Goal: Information Seeking & Learning: Learn about a topic

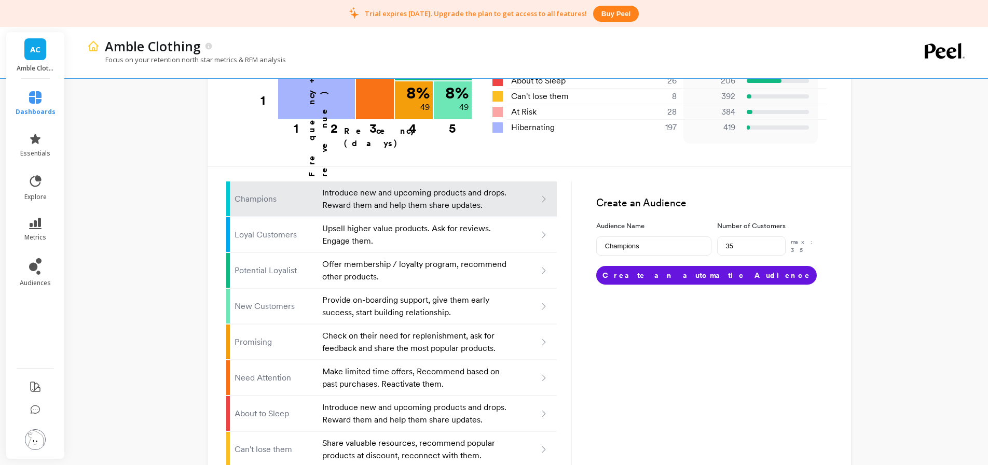
scroll to position [594, 0]
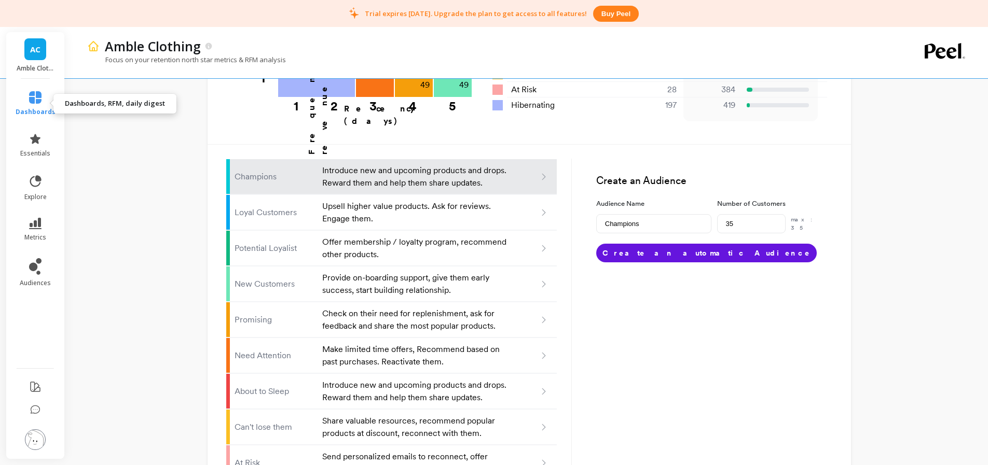
click at [30, 101] on icon at bounding box center [35, 97] width 12 height 12
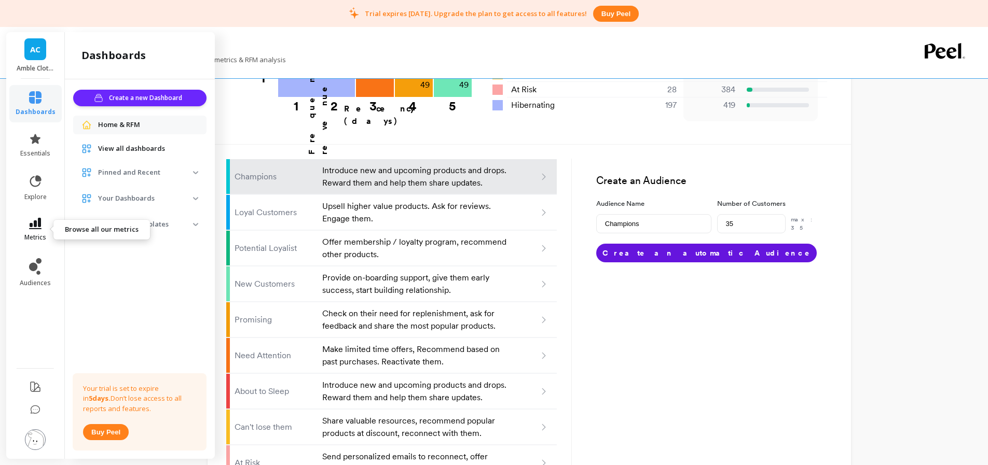
click at [30, 229] on link "metrics" at bounding box center [36, 230] width 40 height 24
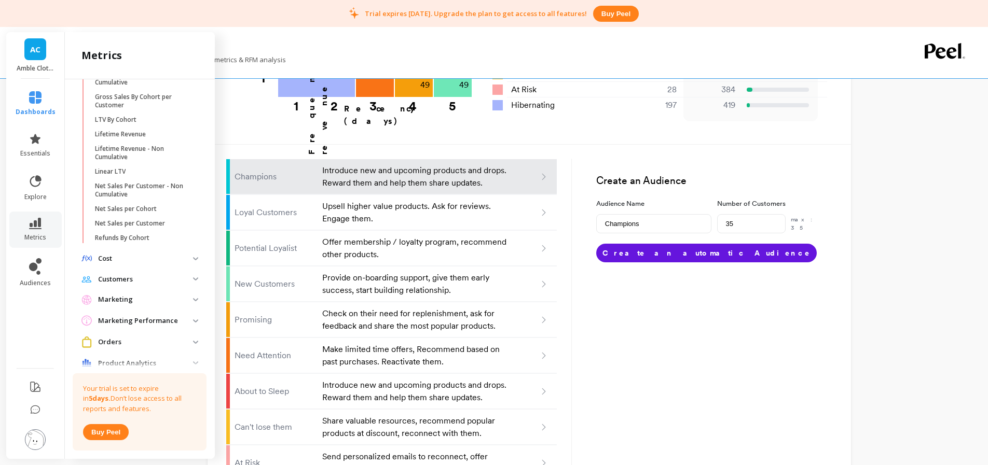
scroll to position [267, 0]
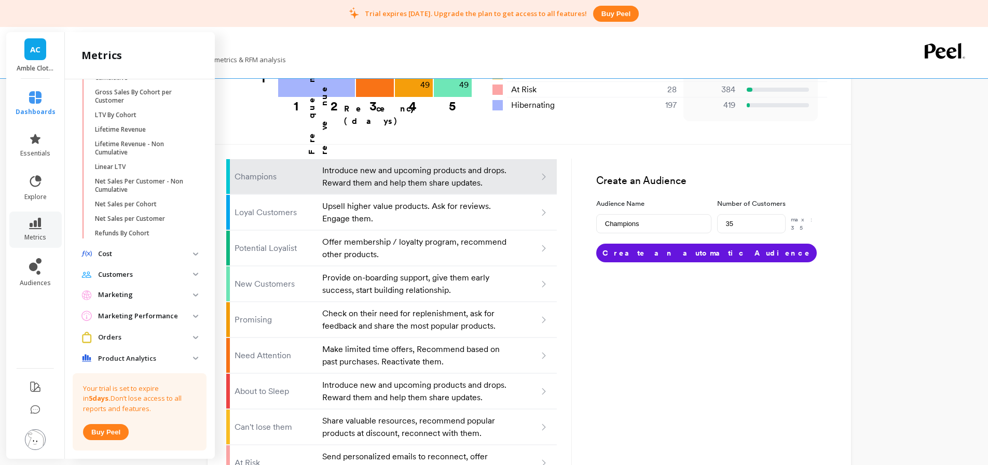
click at [183, 329] on span "Orders" at bounding box center [139, 337] width 133 height 19
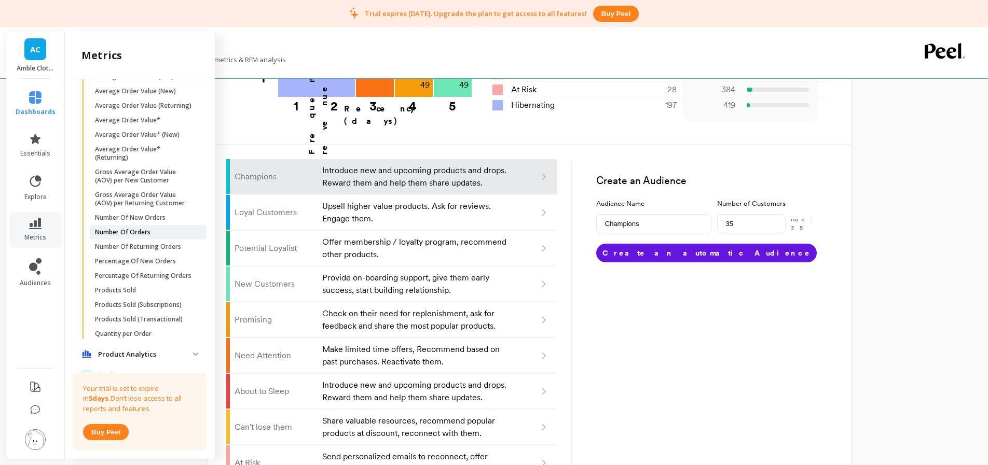
scroll to position [618, 0]
click at [170, 286] on span "Products Sold" at bounding box center [144, 290] width 99 height 8
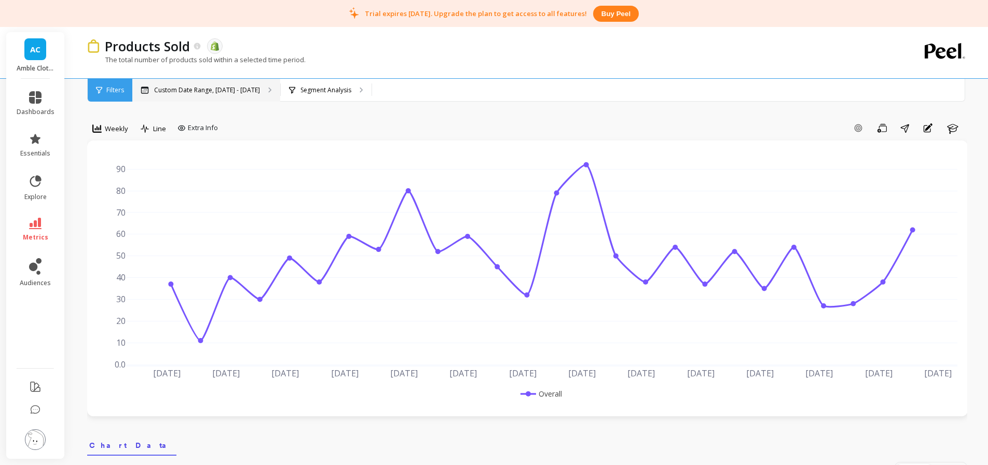
click at [185, 93] on p "Custom Date Range, Mar 1 - Aug 24" at bounding box center [207, 90] width 106 height 8
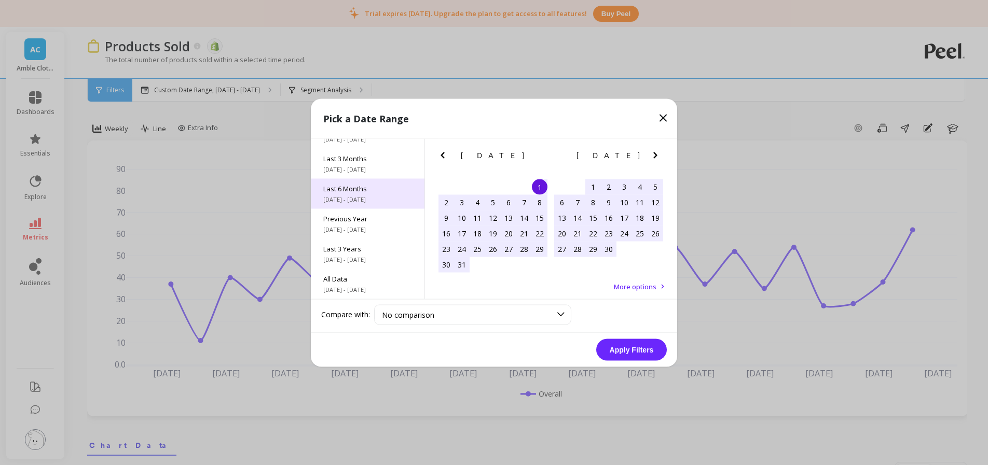
click at [381, 198] on span "[DATE] - [DATE]" at bounding box center [367, 199] width 89 height 8
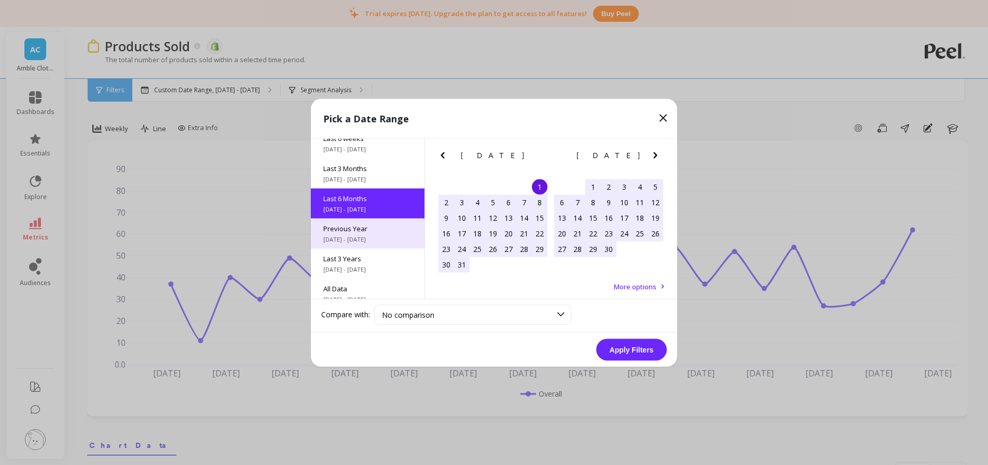
scroll to position [141, 0]
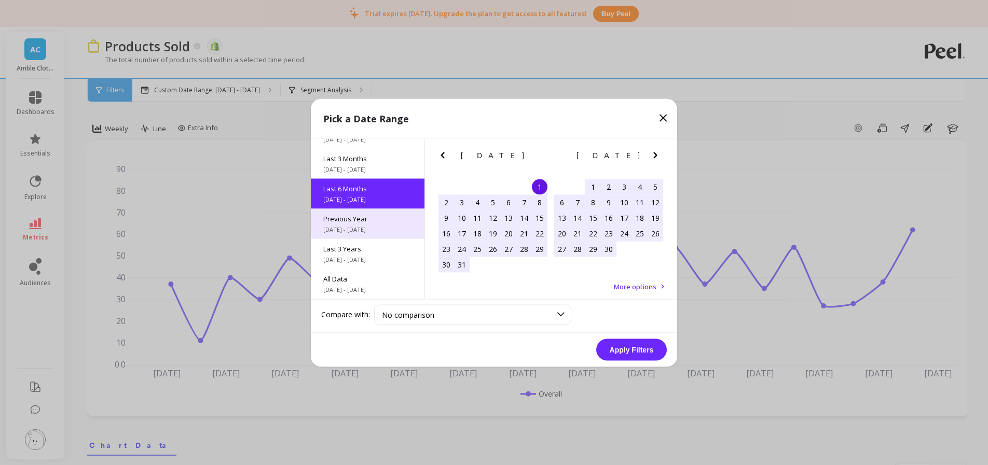
click at [376, 236] on div "Previous Year 1/1/2024 - 12/31/2024" at bounding box center [368, 224] width 114 height 30
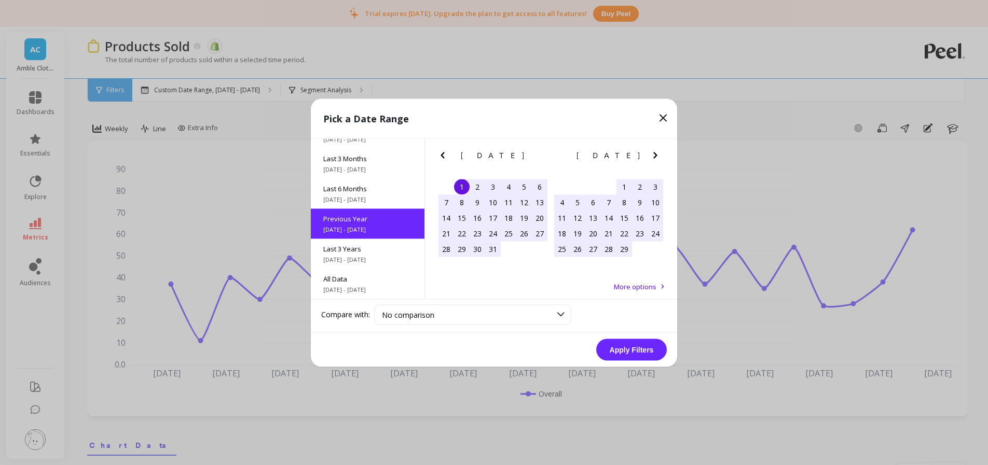
scroll to position [1, 0]
click at [643, 351] on button "Apply Filters" at bounding box center [631, 350] width 71 height 22
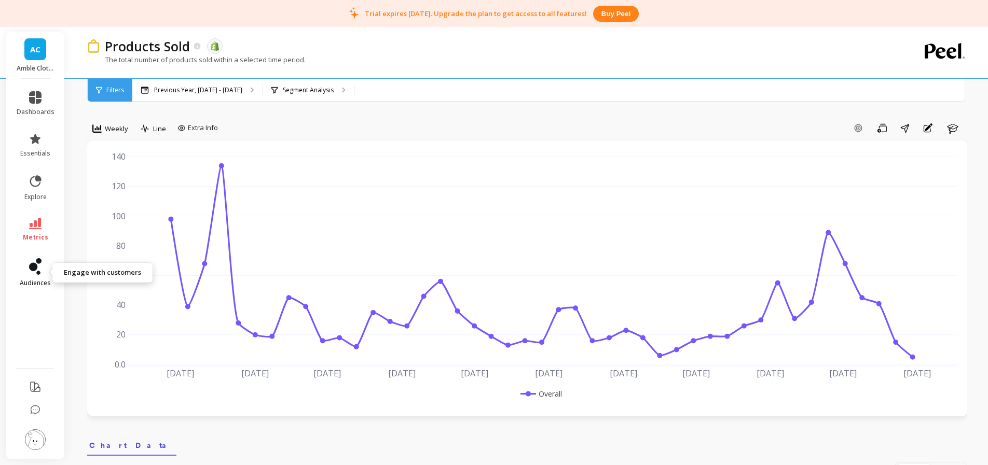
click at [35, 274] on icon at bounding box center [35, 266] width 12 height 17
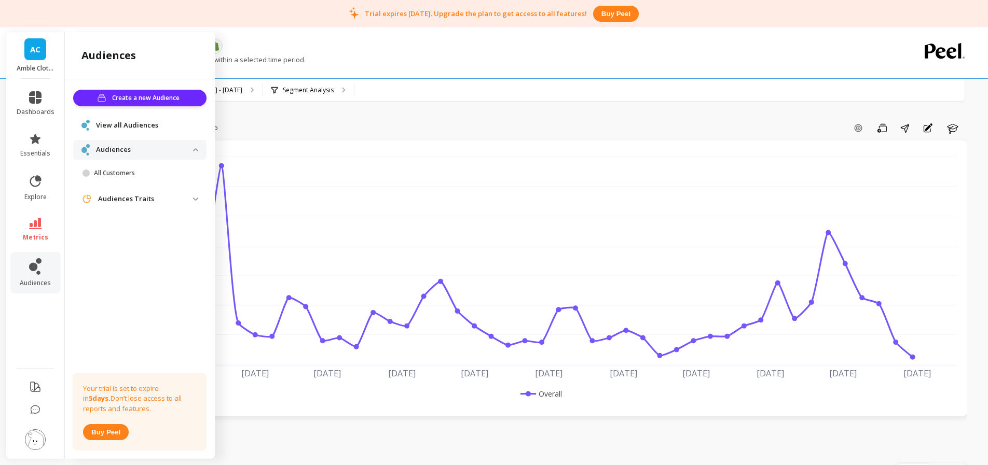
click at [36, 168] on li "explore" at bounding box center [35, 187] width 50 height 39
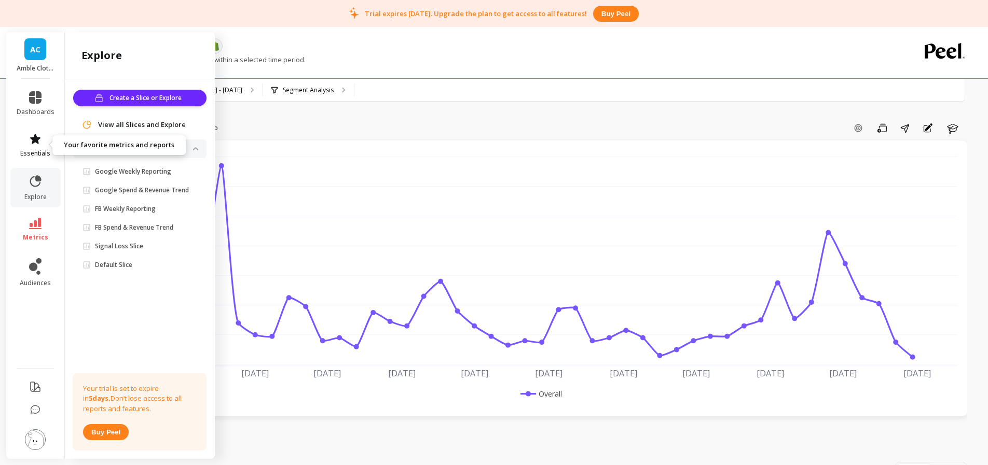
click at [23, 138] on link "essentials" at bounding box center [36, 145] width 38 height 25
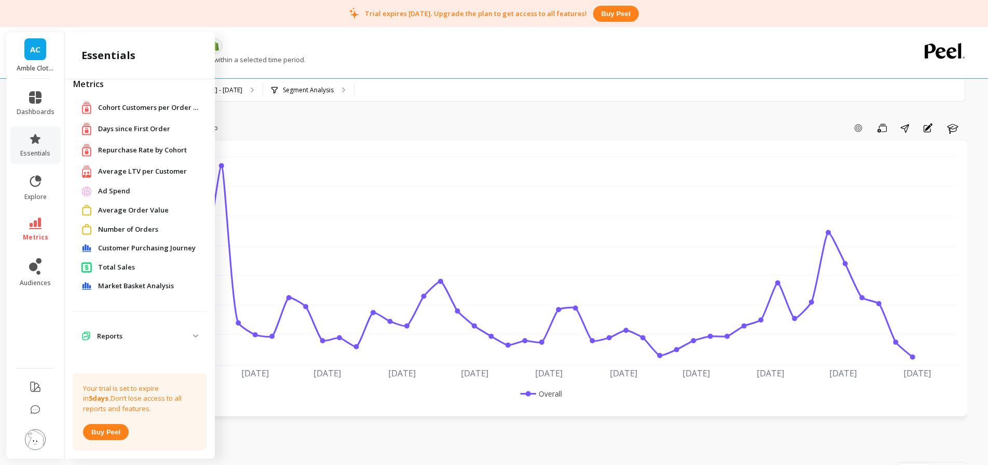
scroll to position [12, 0]
click at [160, 265] on link "Total Sales" at bounding box center [148, 267] width 100 height 10
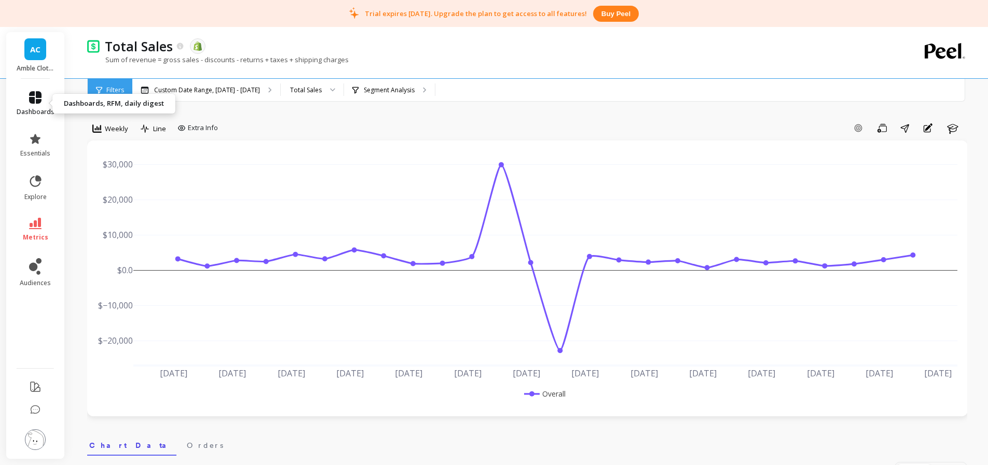
click at [29, 101] on icon at bounding box center [35, 97] width 12 height 12
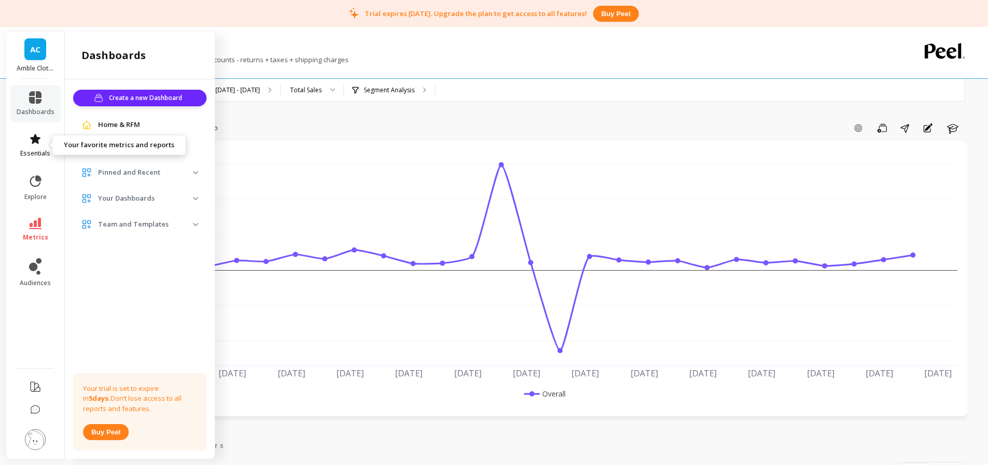
click at [35, 149] on span "essentials" at bounding box center [35, 153] width 30 height 8
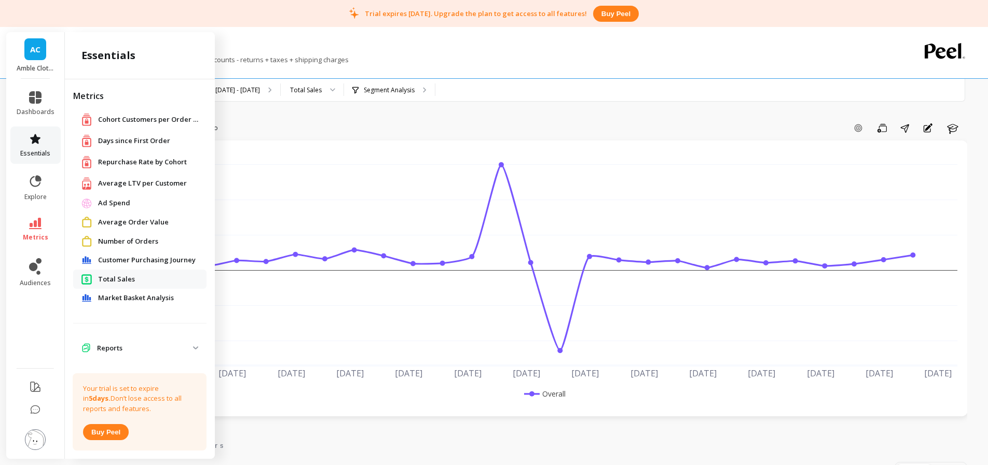
scroll to position [12, 0]
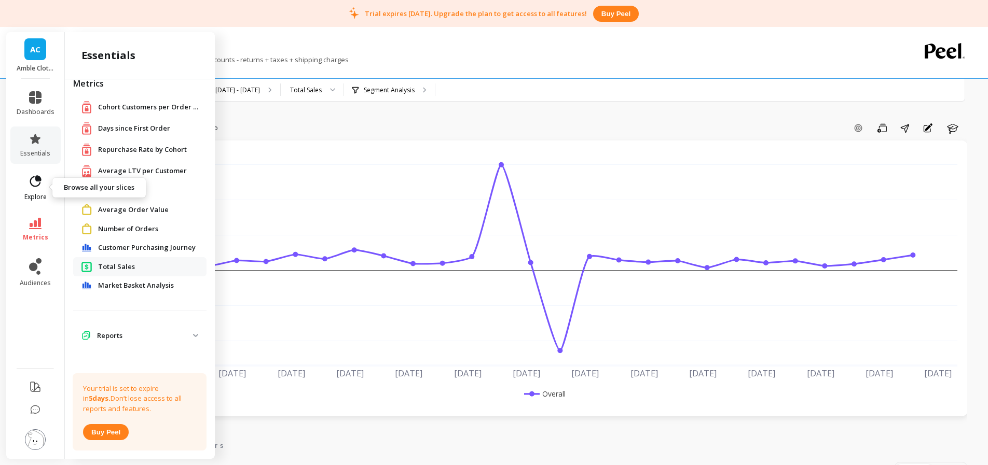
click at [36, 180] on icon at bounding box center [35, 180] width 11 height 11
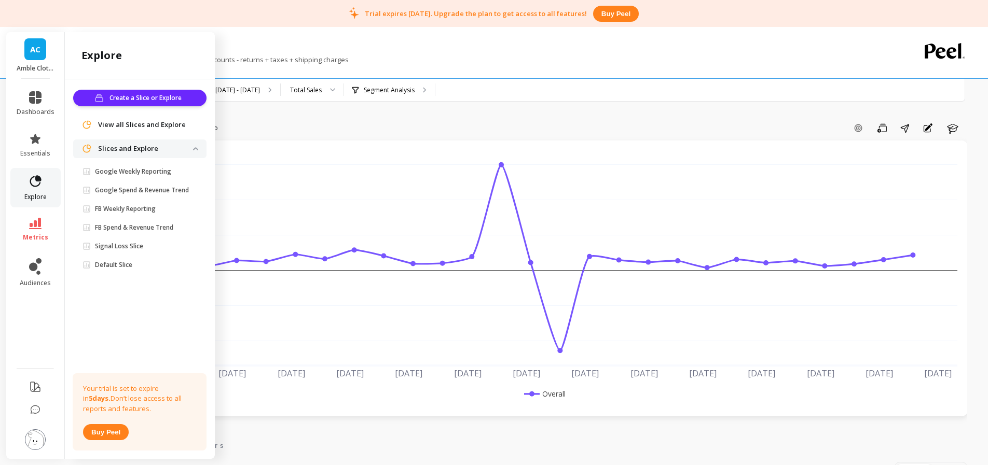
scroll to position [0, 0]
click at [36, 116] on li "dashboards" at bounding box center [35, 103] width 50 height 37
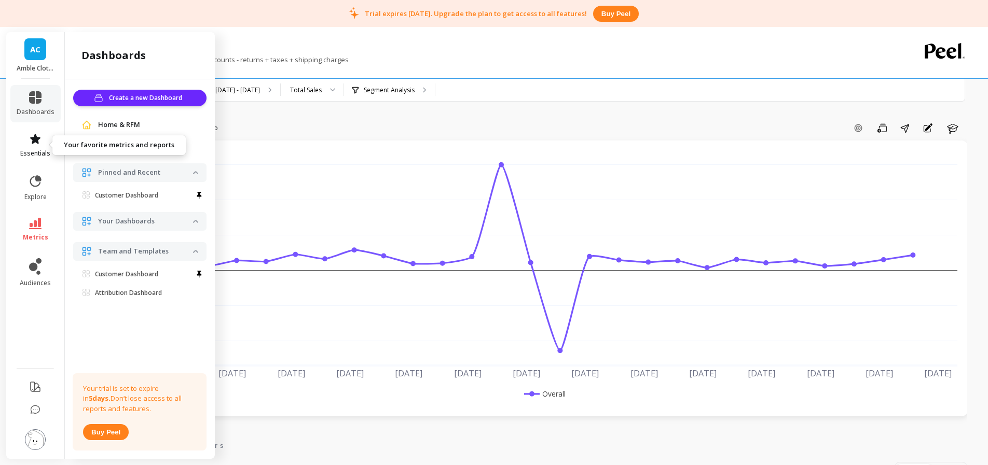
click at [35, 157] on span "essentials" at bounding box center [35, 153] width 30 height 8
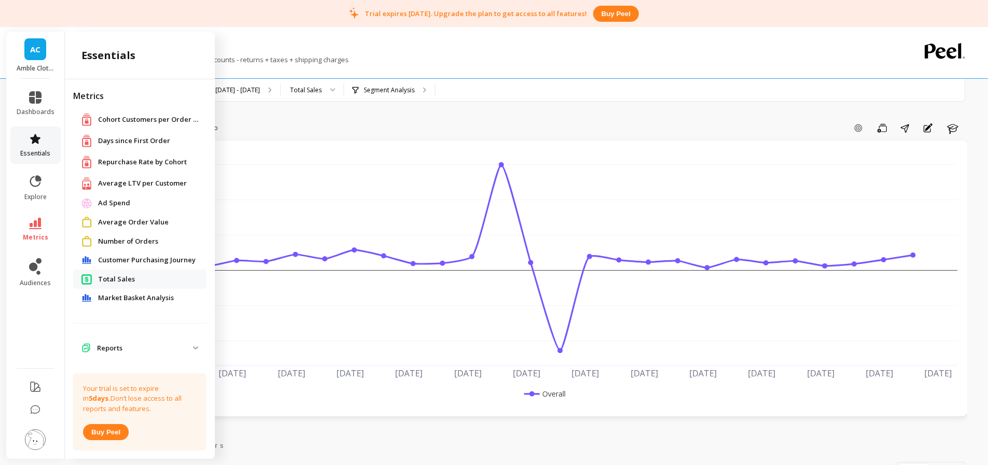
scroll to position [12, 0]
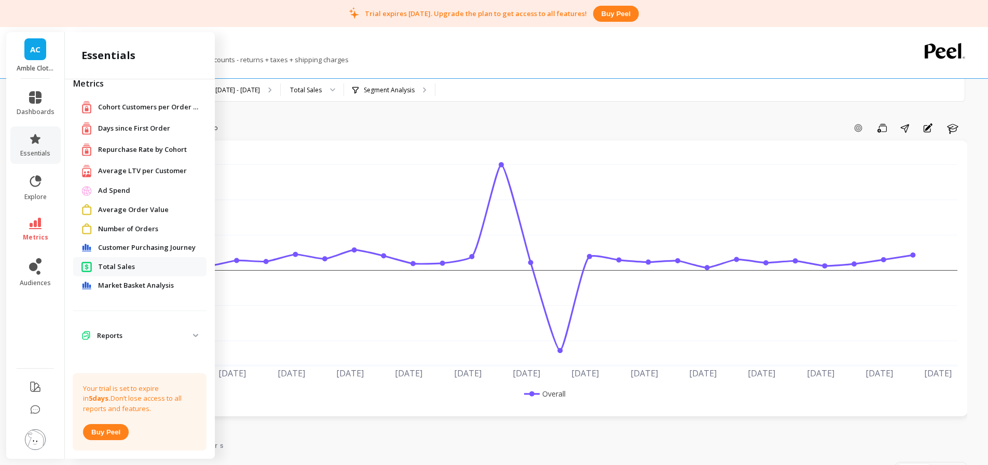
click at [193, 339] on p "Reports" at bounding box center [145, 336] width 96 height 10
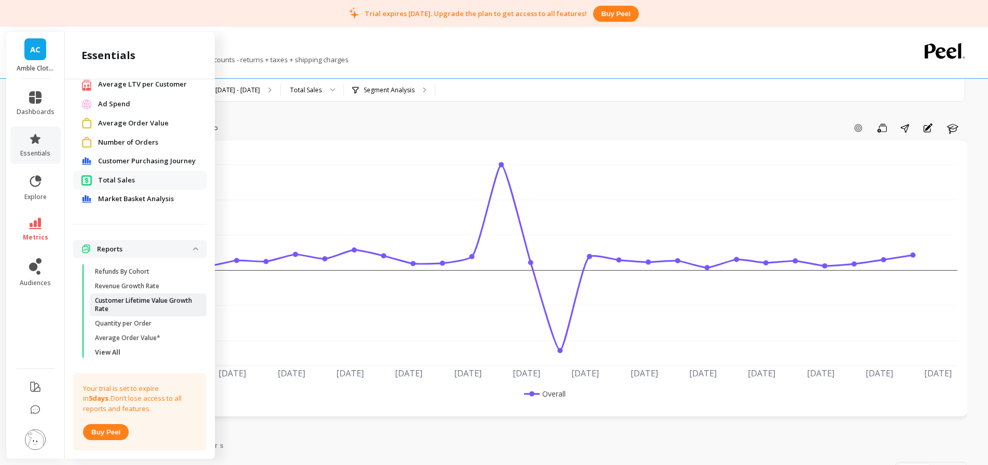
scroll to position [116, 0]
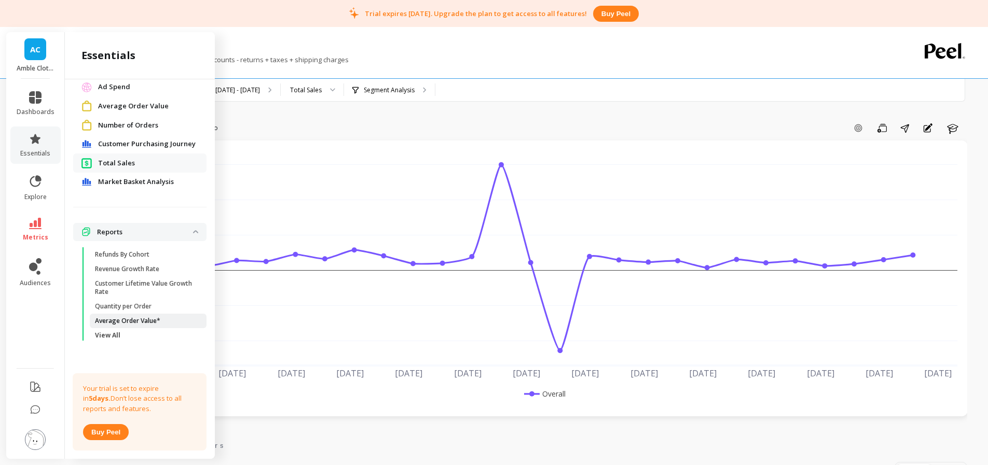
click at [173, 323] on span "Average Order Value*" at bounding box center [144, 321] width 99 height 8
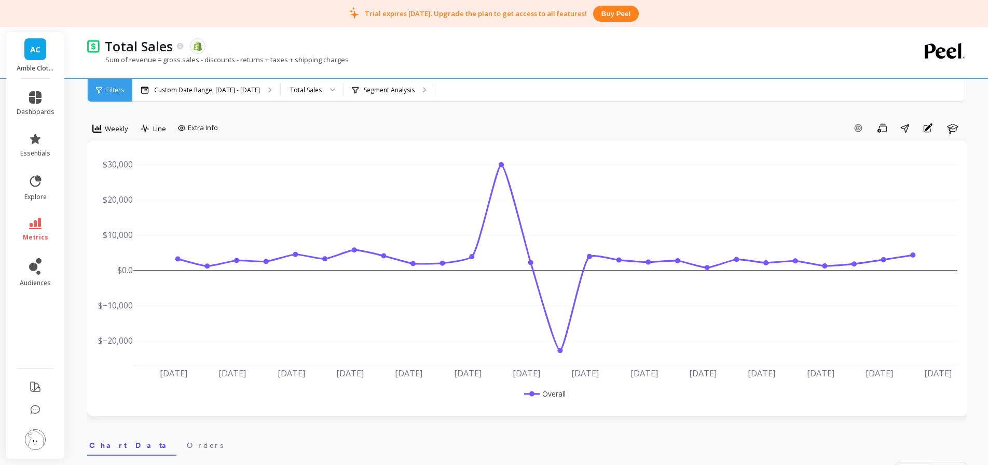
scroll to position [0, 0]
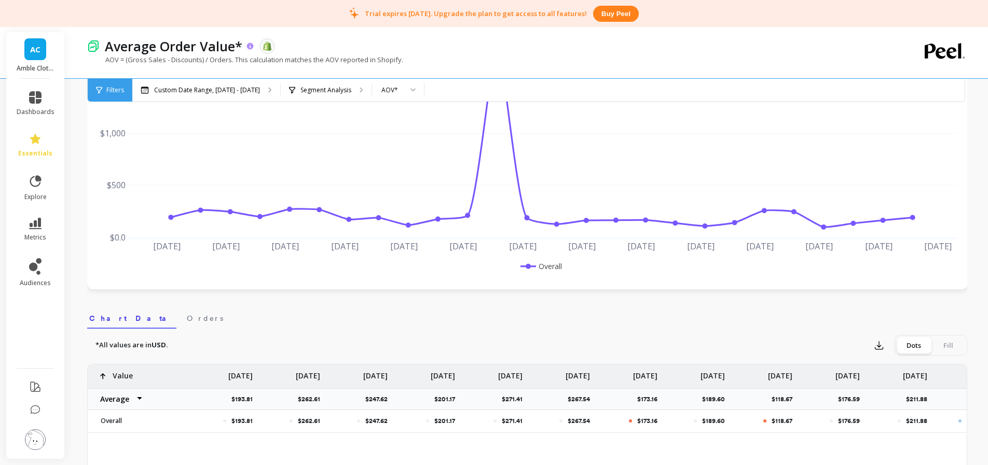
scroll to position [110, 0]
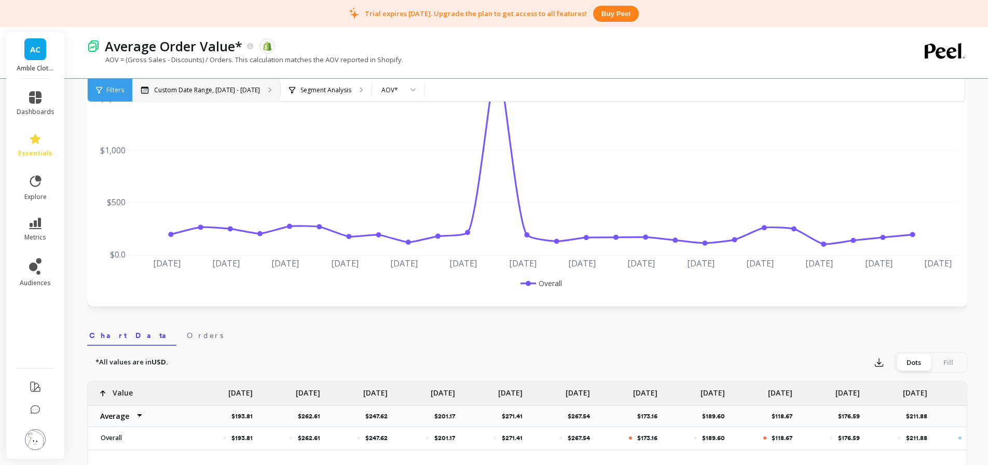
click at [208, 90] on p "Custom Date Range, [DATE] - [DATE]" at bounding box center [207, 90] width 106 height 8
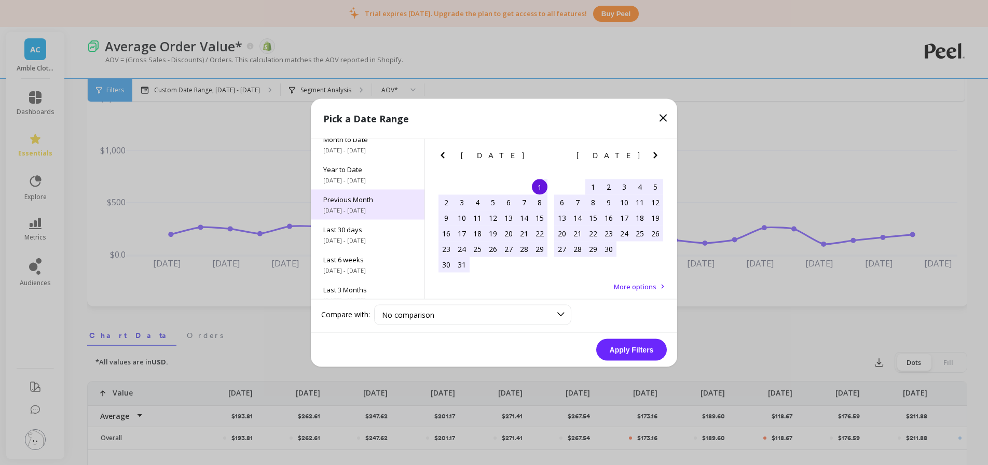
scroll to position [0, 0]
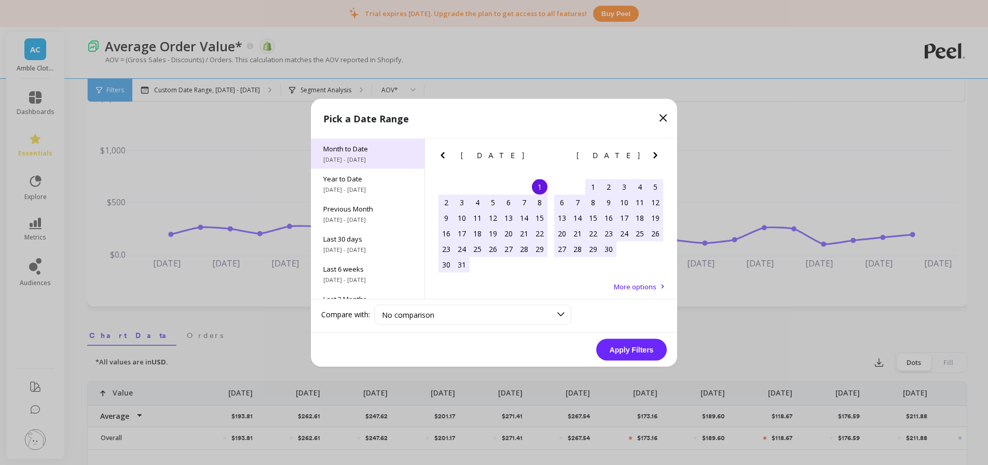
click at [370, 149] on span "Month to Date" at bounding box center [367, 148] width 89 height 9
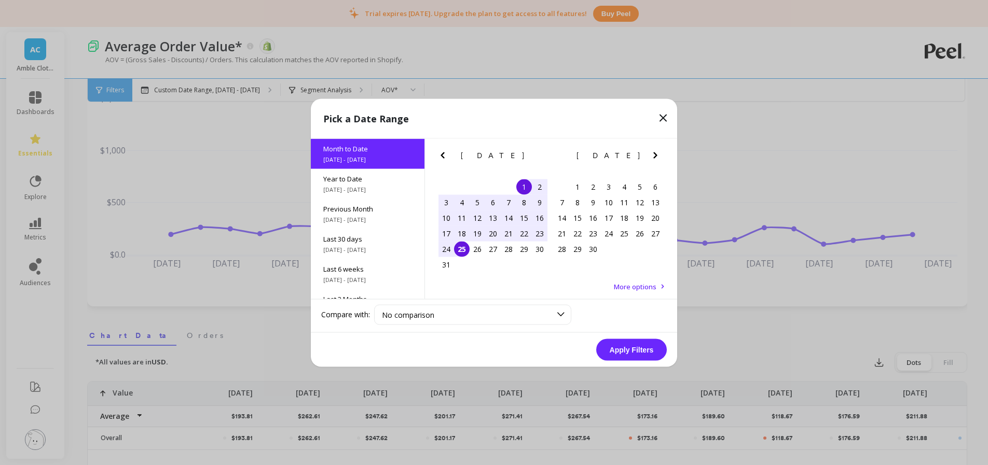
click at [639, 346] on button "Apply Filters" at bounding box center [631, 350] width 71 height 22
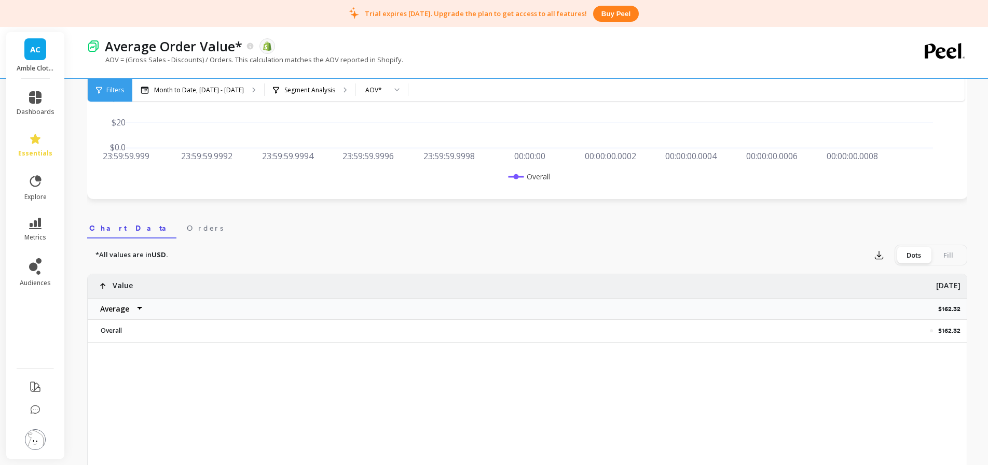
scroll to position [233, 0]
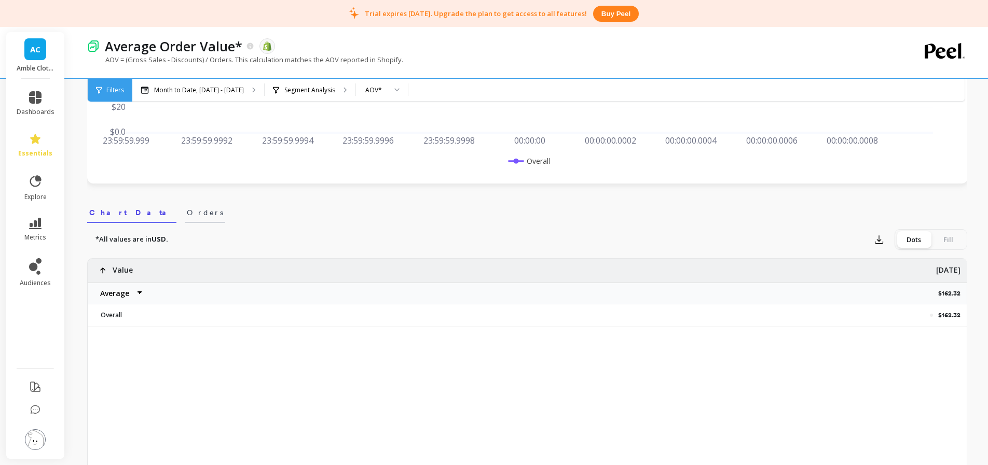
click at [187, 214] on span "Orders" at bounding box center [205, 213] width 36 height 10
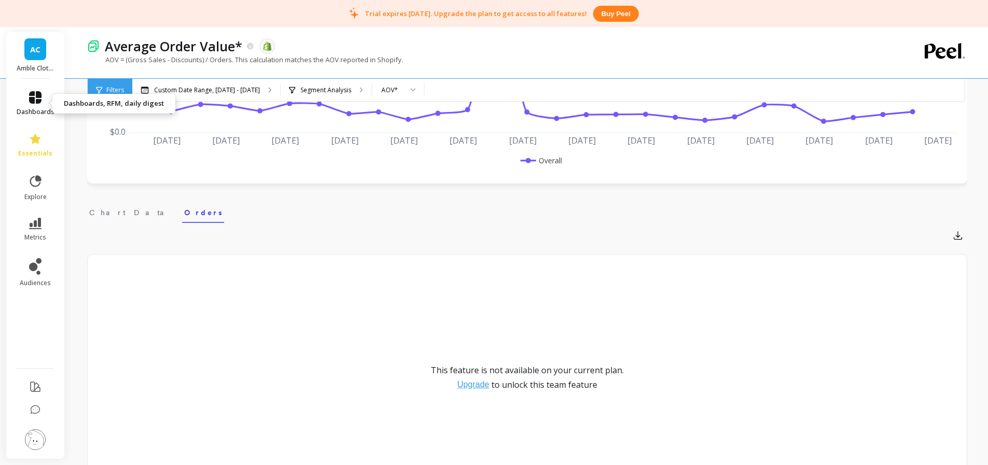
click at [30, 109] on span "dashboards" at bounding box center [36, 112] width 38 height 8
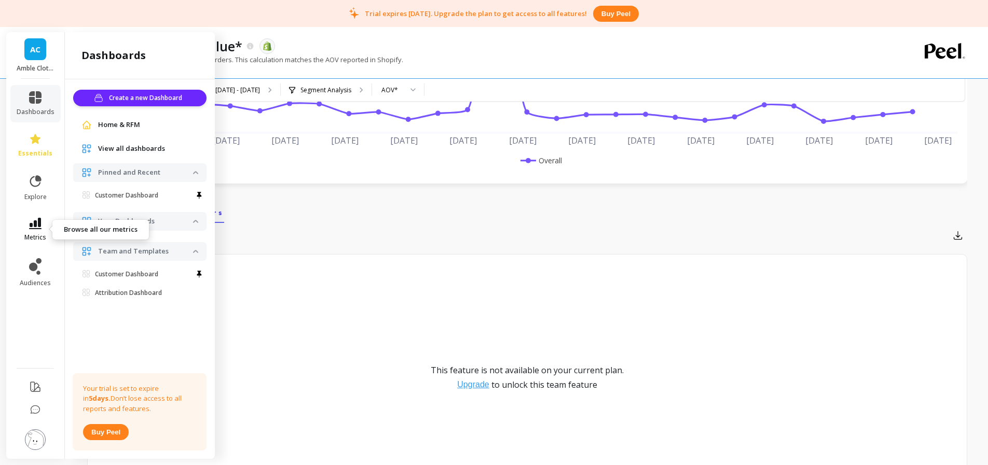
click at [35, 228] on icon at bounding box center [35, 223] width 12 height 11
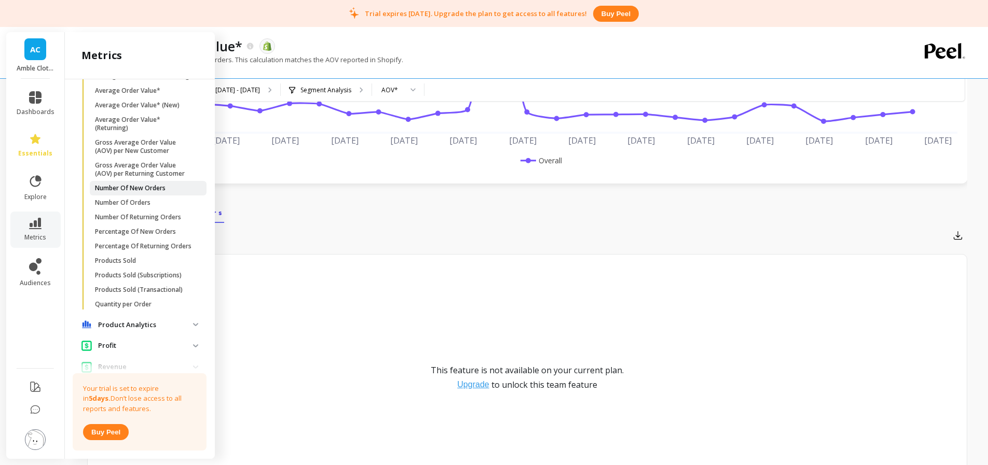
scroll to position [648, 0]
click at [153, 254] on link "Products Sold" at bounding box center [148, 260] width 117 height 15
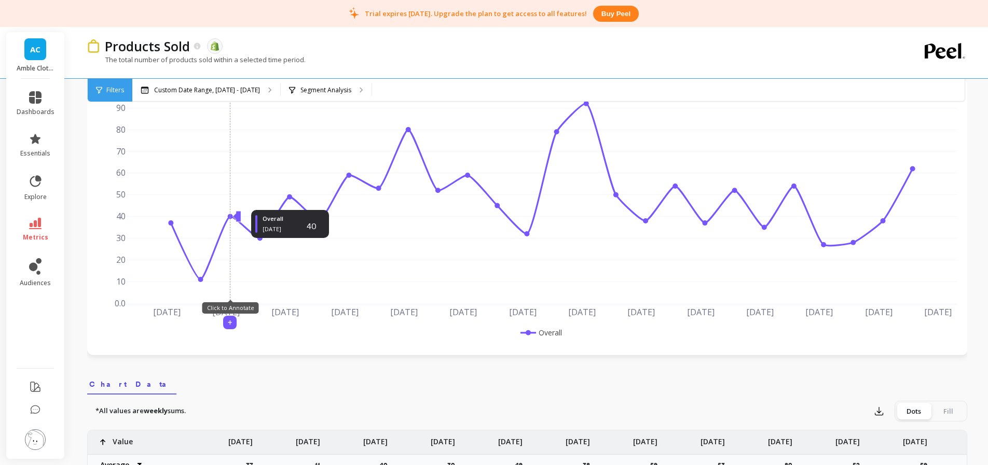
scroll to position [57, 0]
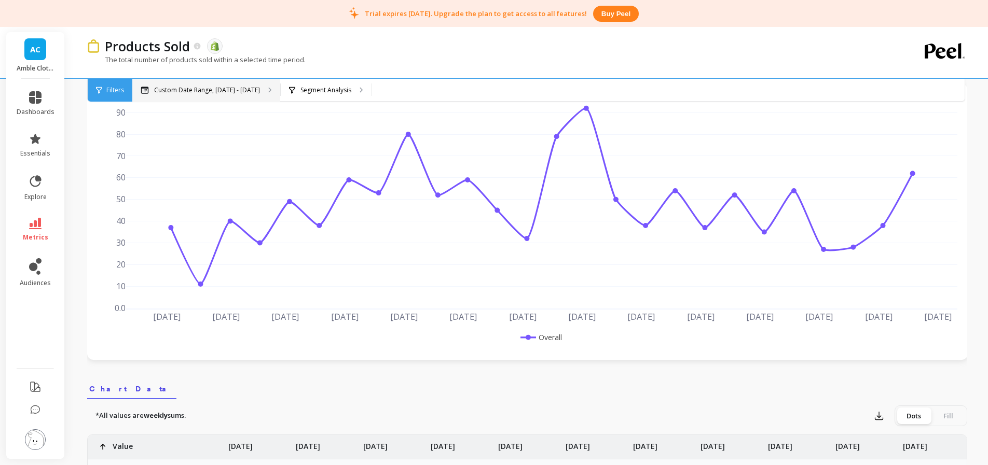
click at [236, 100] on div "Custom Date Range, [DATE] - [DATE]" at bounding box center [206, 90] width 148 height 23
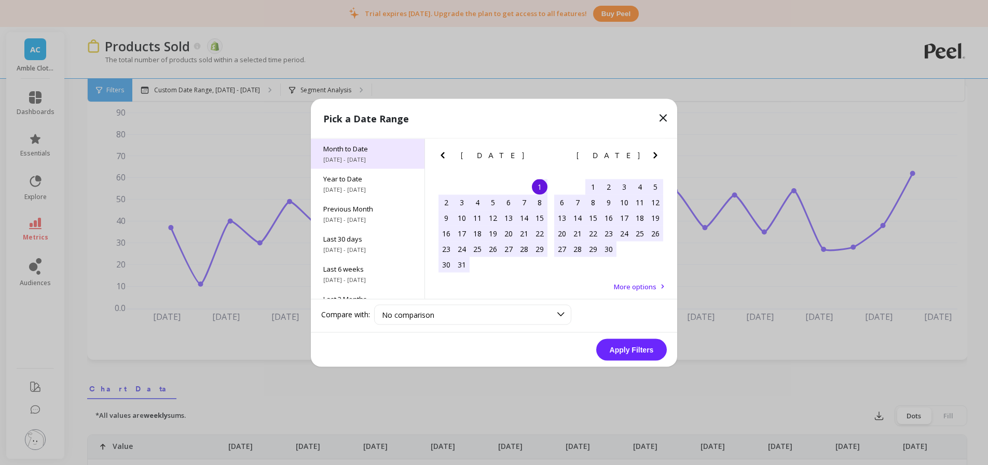
click at [388, 149] on span "Month to Date" at bounding box center [367, 148] width 89 height 9
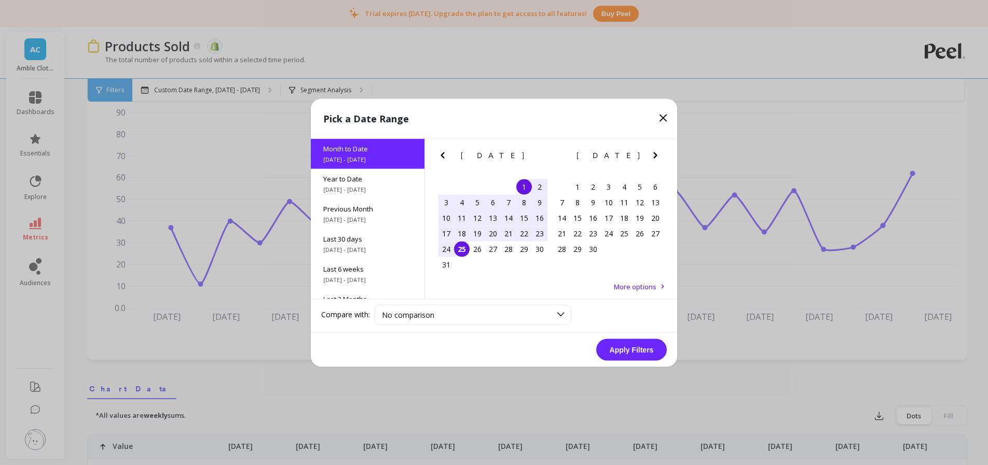
click at [648, 348] on button "Apply Filters" at bounding box center [631, 350] width 71 height 22
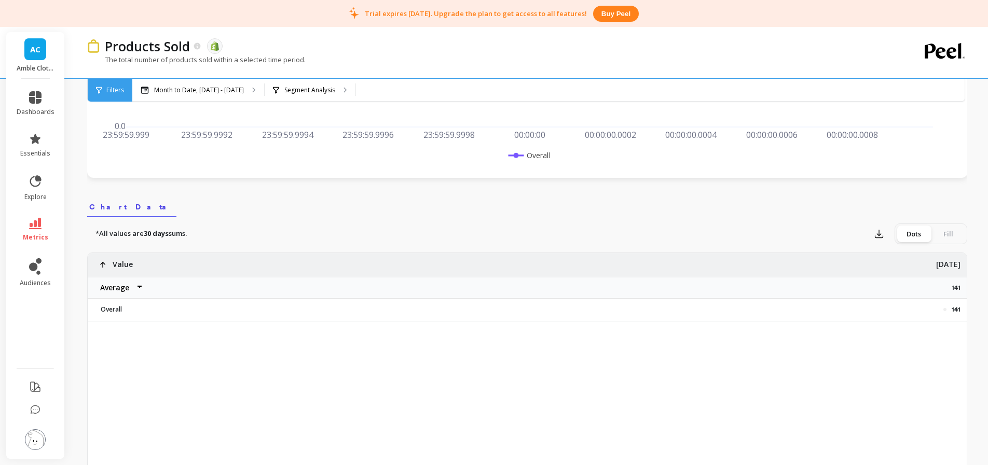
scroll to position [246, 0]
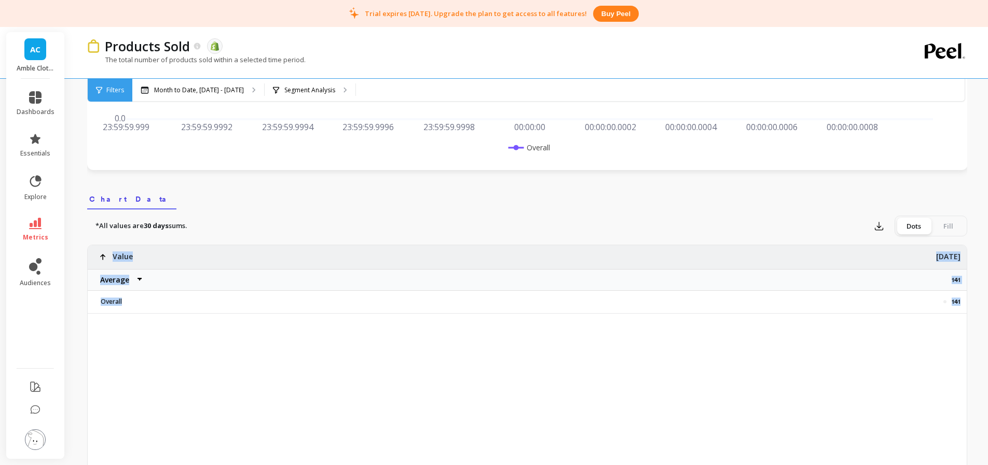
drag, startPoint x: 946, startPoint y: 304, endPoint x: 969, endPoint y: 305, distance: 22.9
click at [969, 305] on div "Products Sold The data you are viewing comes from: Shopify The total number of …" at bounding box center [529, 348] width 917 height 1189
click at [956, 330] on div "141 Value Average Sum Max Min Aug 1 141 Overall" at bounding box center [527, 408] width 879 height 327
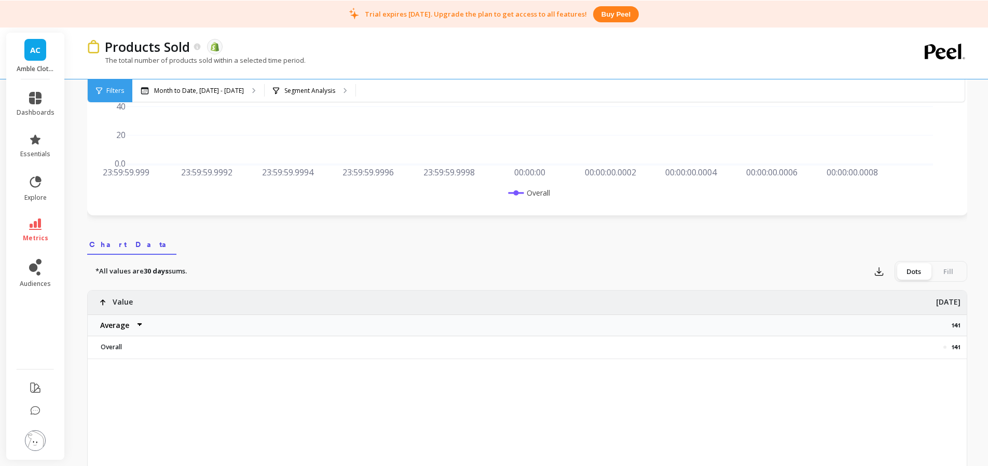
scroll to position [225, 0]
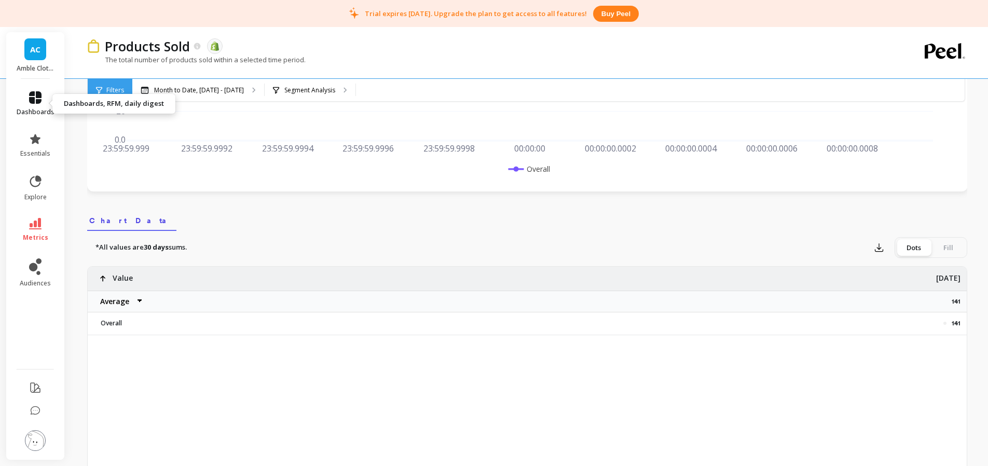
click at [34, 112] on span "dashboards" at bounding box center [36, 112] width 38 height 8
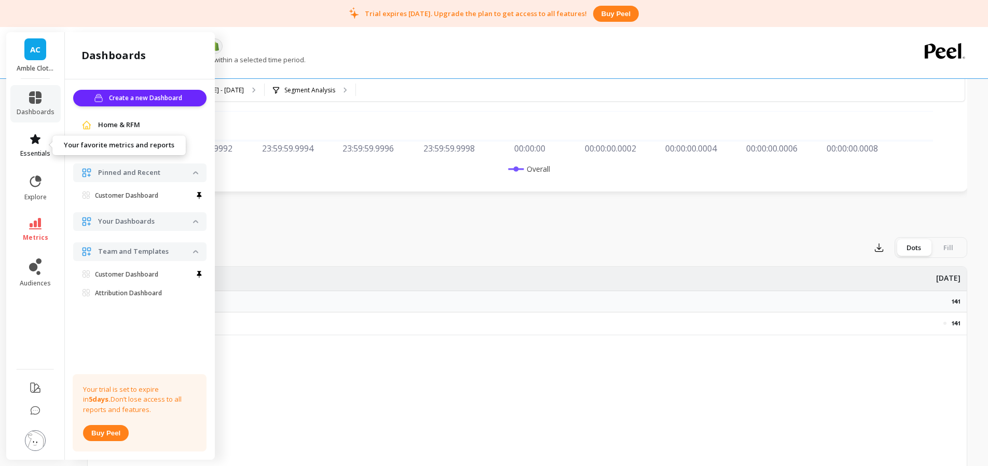
click at [33, 146] on link "essentials" at bounding box center [36, 145] width 38 height 25
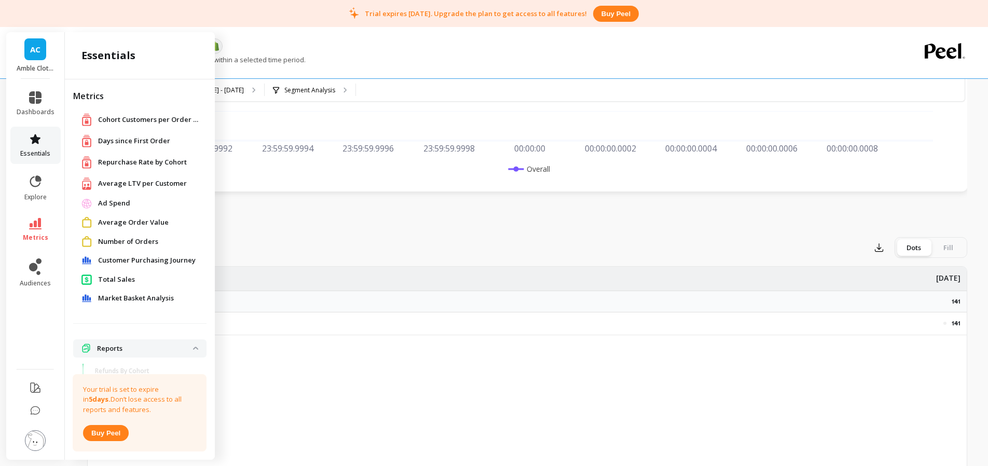
scroll to position [116, 0]
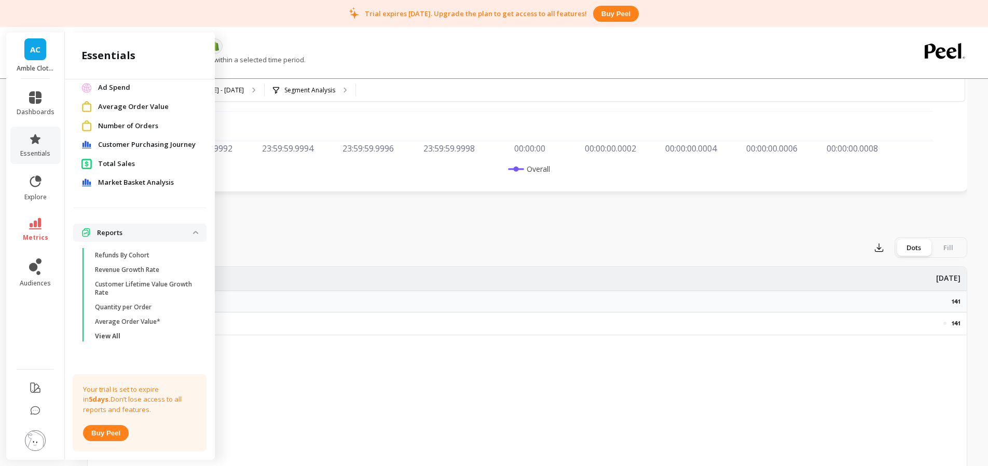
click at [135, 165] on link "Total Sales" at bounding box center [148, 164] width 100 height 10
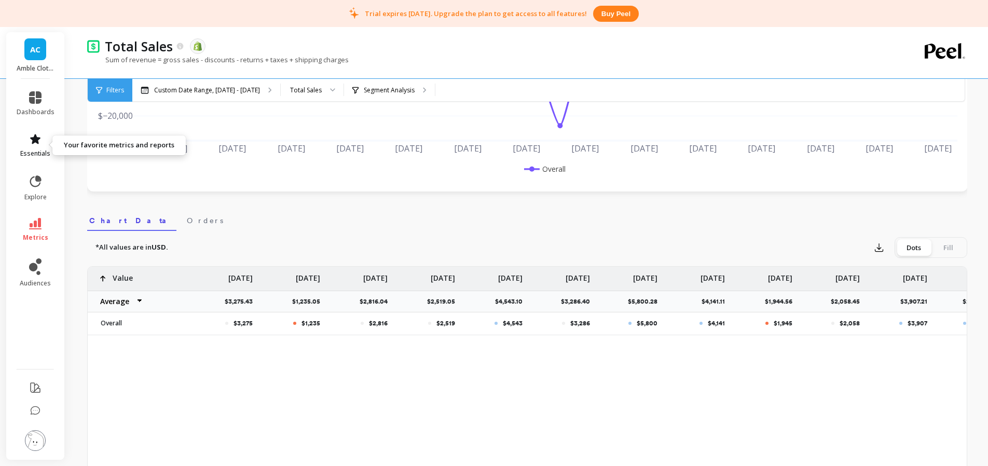
click at [35, 149] on span "essentials" at bounding box center [35, 153] width 30 height 8
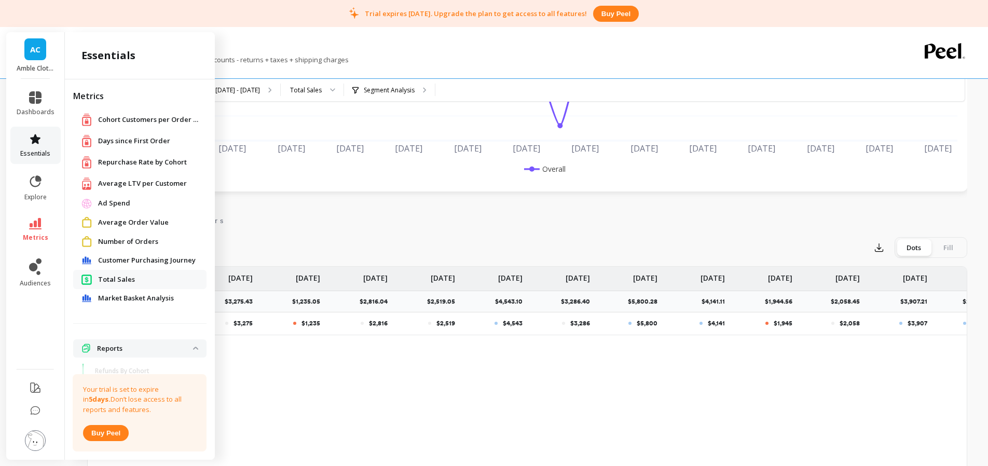
scroll to position [116, 0]
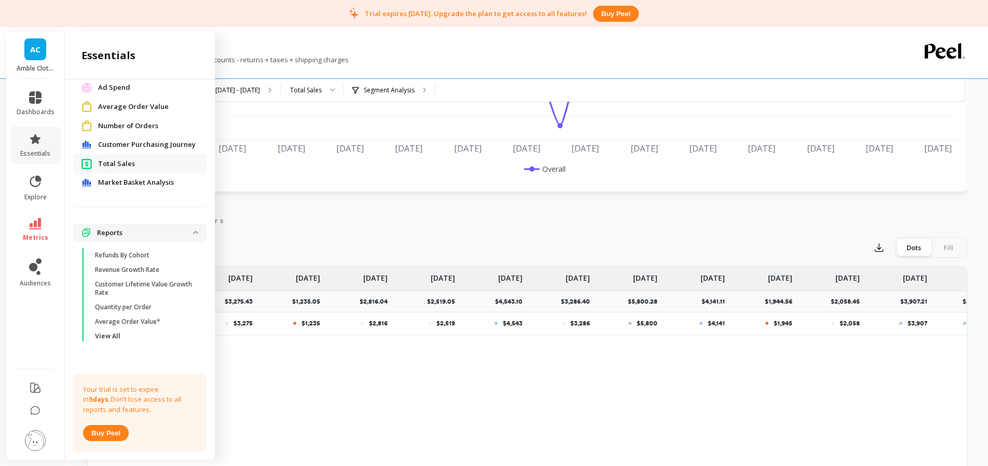
click at [153, 123] on span "Number of Orders" at bounding box center [128, 126] width 60 height 10
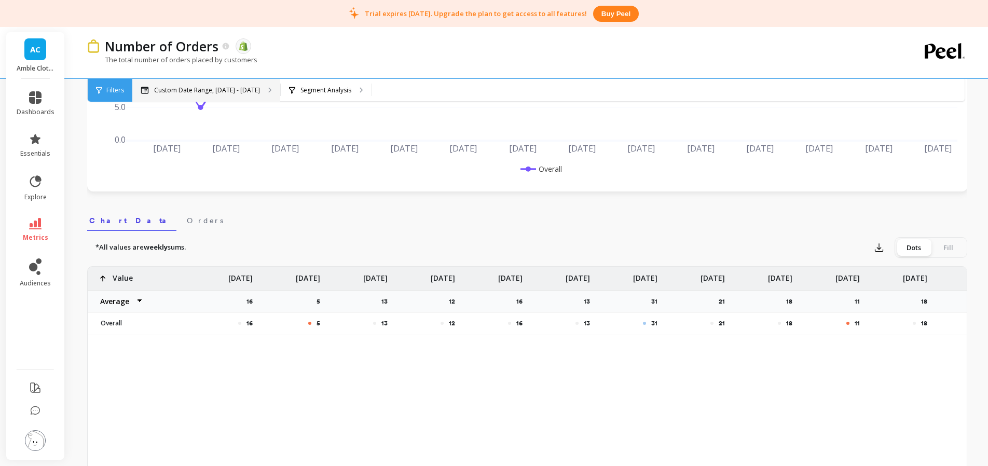
click at [214, 89] on p "Custom Date Range, Mar 1 - Aug 24" at bounding box center [207, 90] width 106 height 8
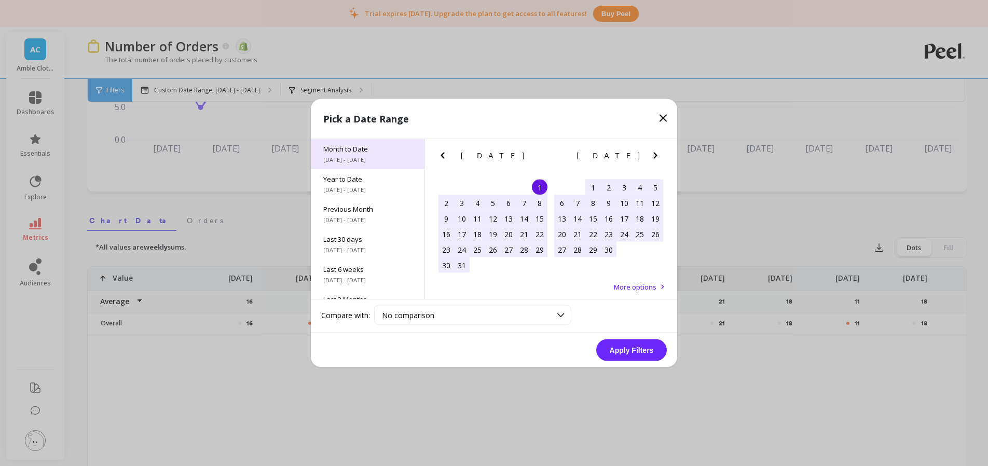
click at [355, 148] on span "Month to Date" at bounding box center [367, 148] width 89 height 9
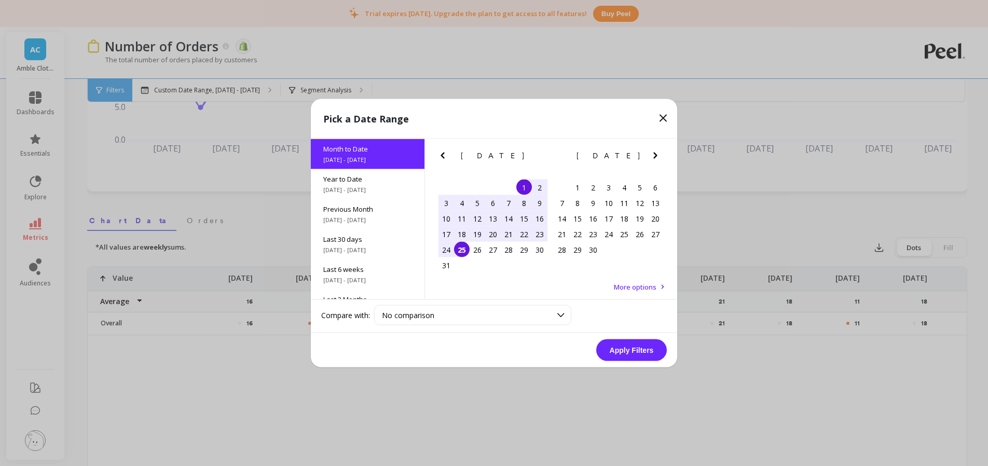
click at [647, 354] on button "Apply Filters" at bounding box center [631, 350] width 71 height 22
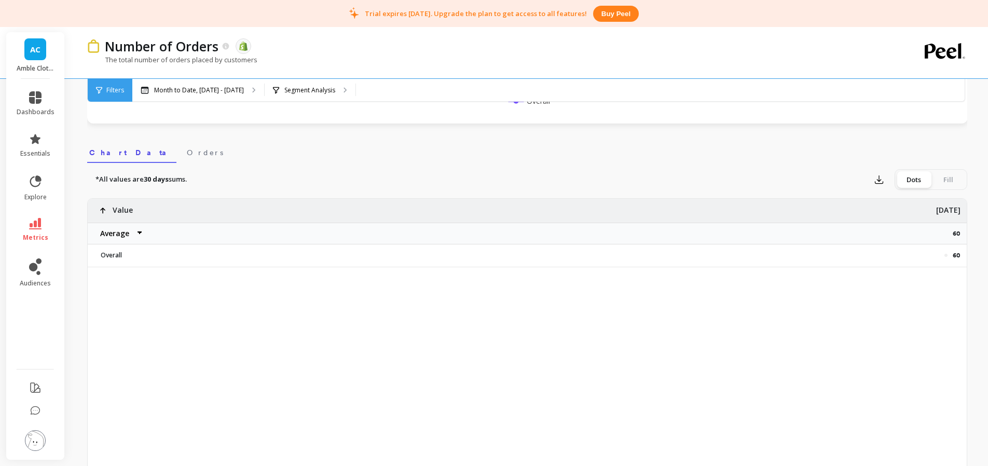
scroll to position [299, 0]
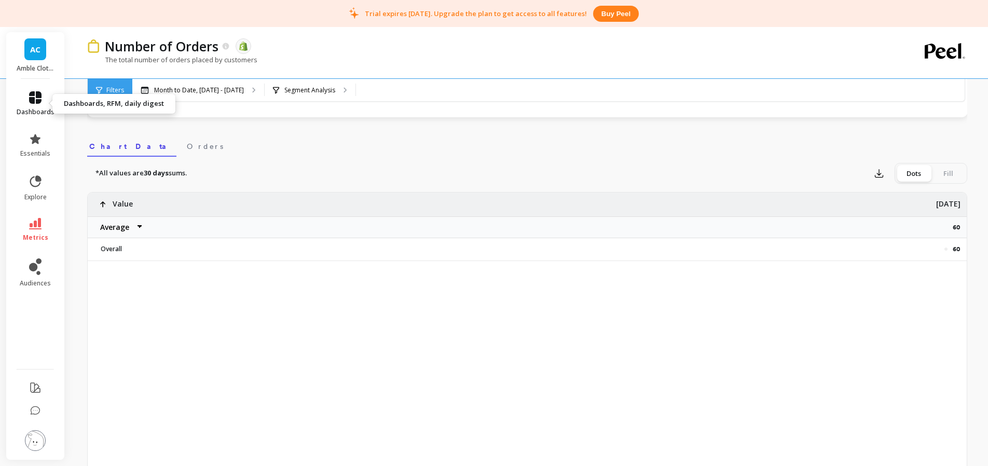
click at [38, 106] on link "dashboards" at bounding box center [36, 103] width 38 height 25
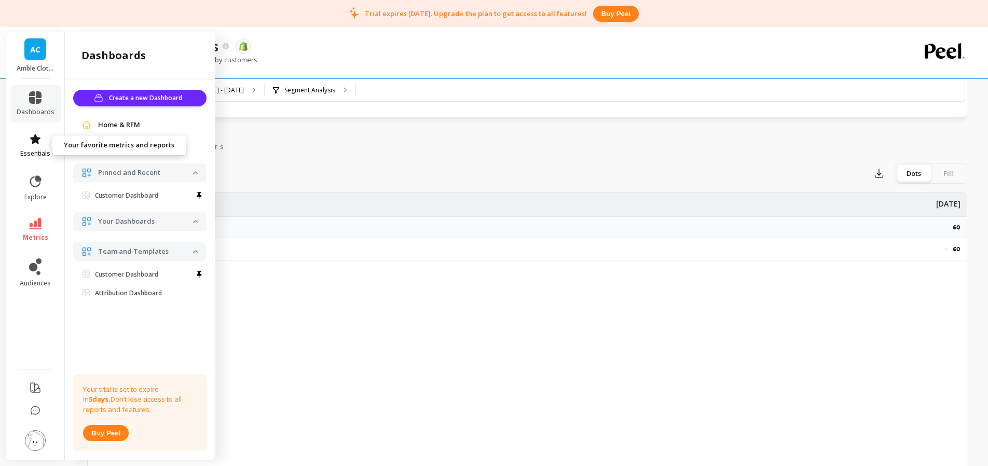
click at [33, 140] on icon at bounding box center [35, 139] width 10 height 10
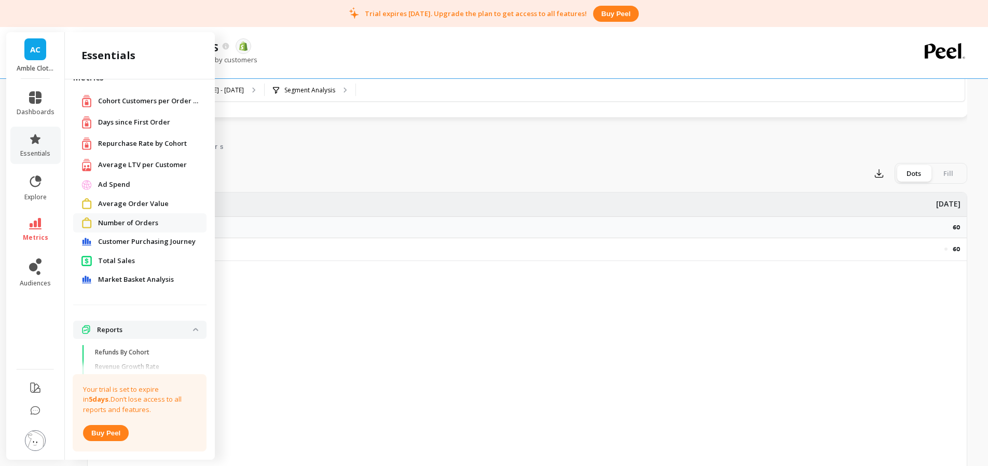
scroll to position [0, 0]
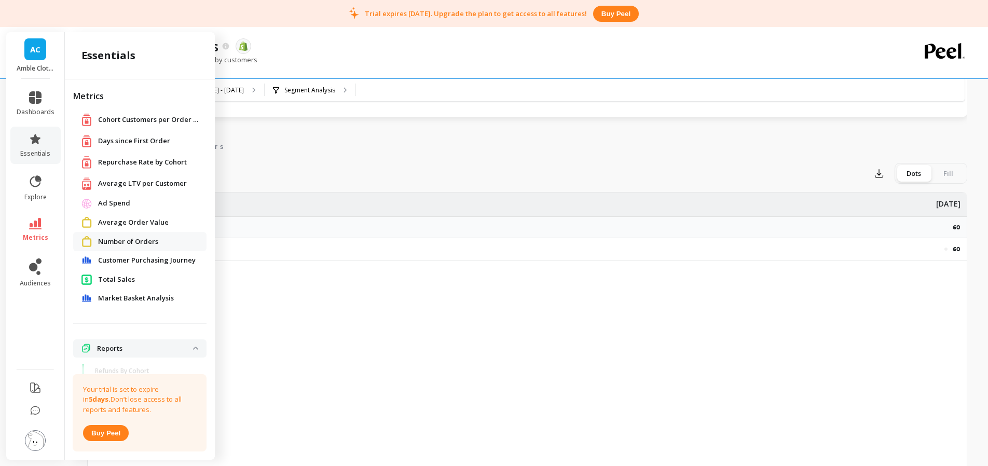
click at [294, 147] on nav "Chart Data Orders" at bounding box center [527, 145] width 880 height 24
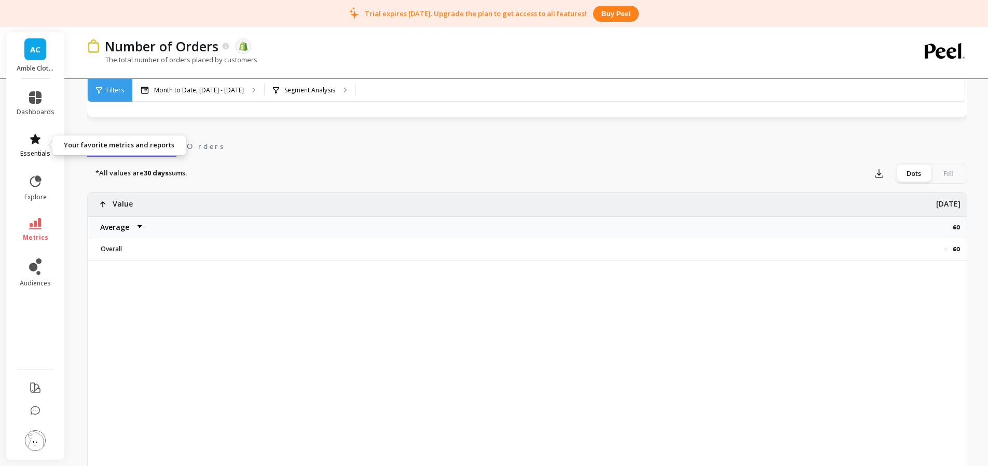
click at [38, 151] on span "essentials" at bounding box center [35, 153] width 30 height 8
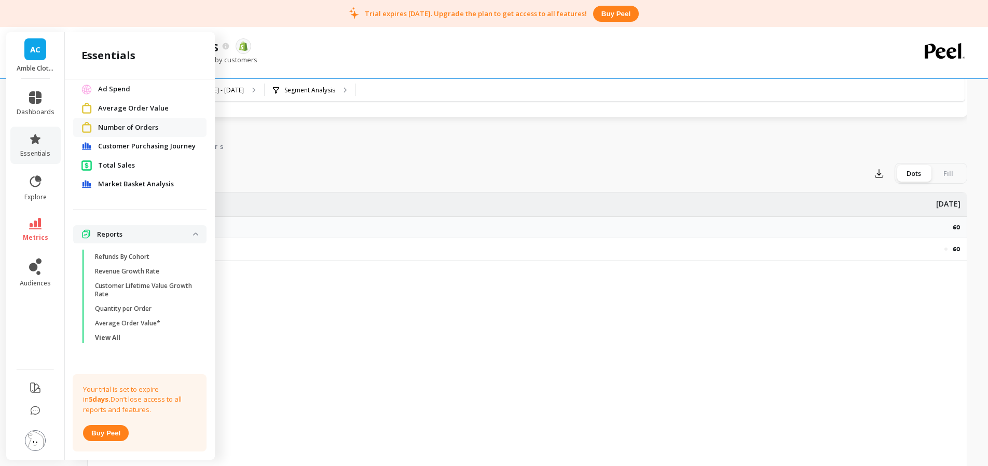
scroll to position [116, 0]
click at [109, 336] on p "View All" at bounding box center [107, 336] width 25 height 8
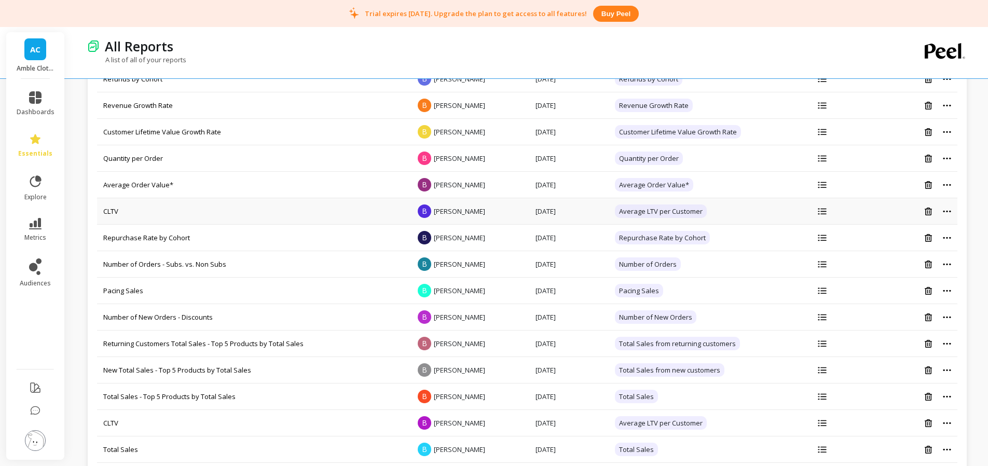
scroll to position [56, 0]
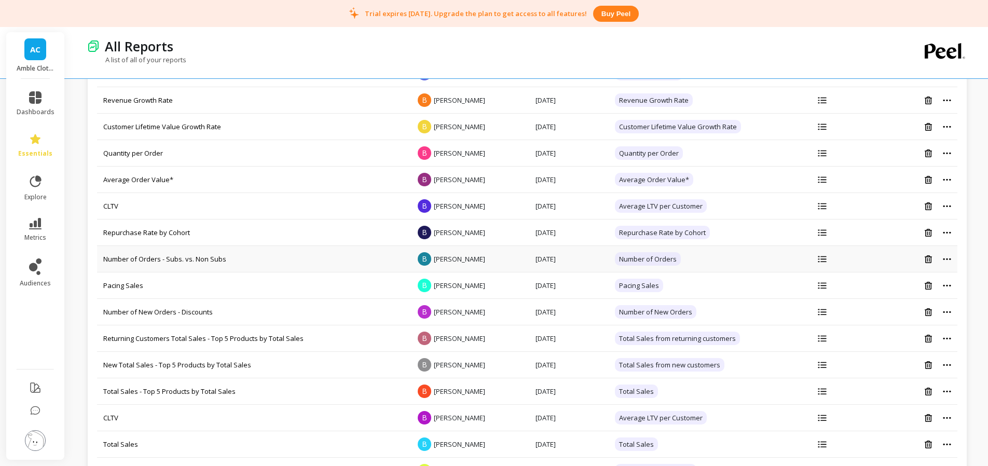
click at [315, 258] on td "Number of Orders - Subs. vs. Non Subs" at bounding box center [253, 259] width 312 height 26
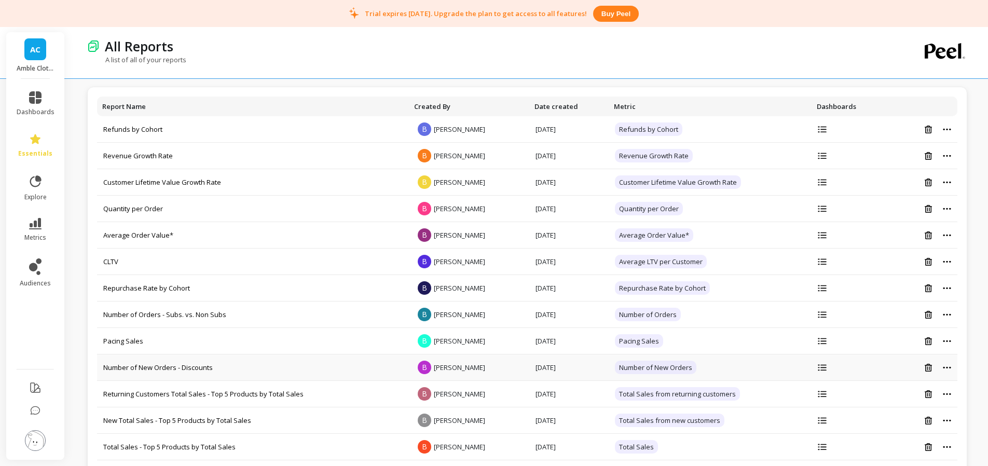
scroll to position [123, 0]
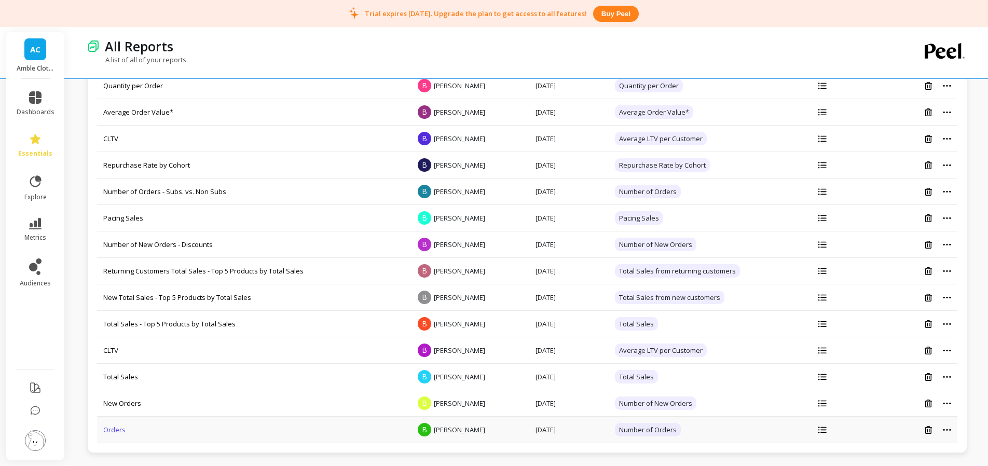
click at [110, 430] on link "Orders" at bounding box center [114, 429] width 22 height 9
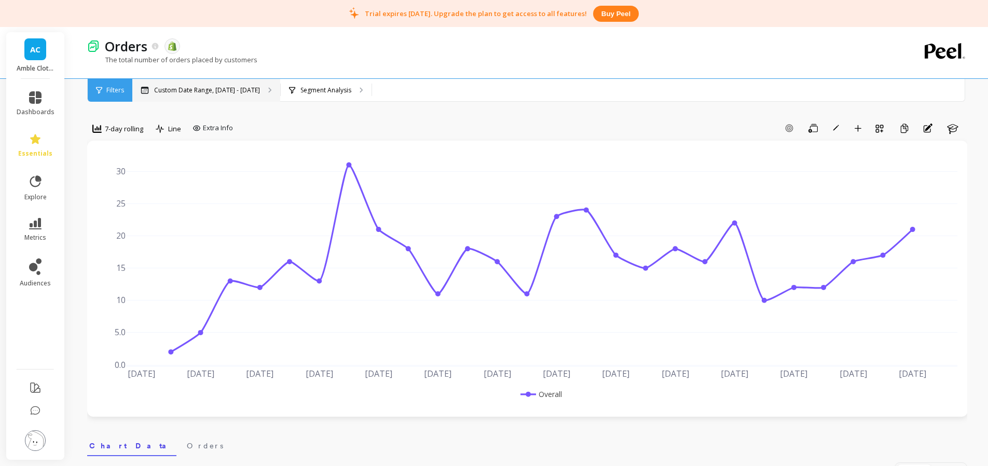
click at [255, 91] on p "Custom Date Range, [DATE] - [DATE]" at bounding box center [207, 90] width 106 height 8
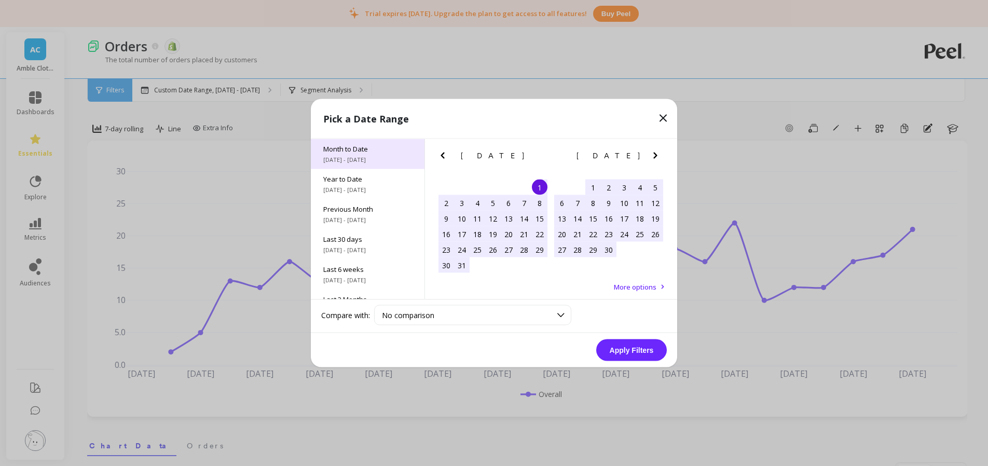
click at [347, 154] on div "Month to Date [DATE] - [DATE]" at bounding box center [368, 154] width 114 height 30
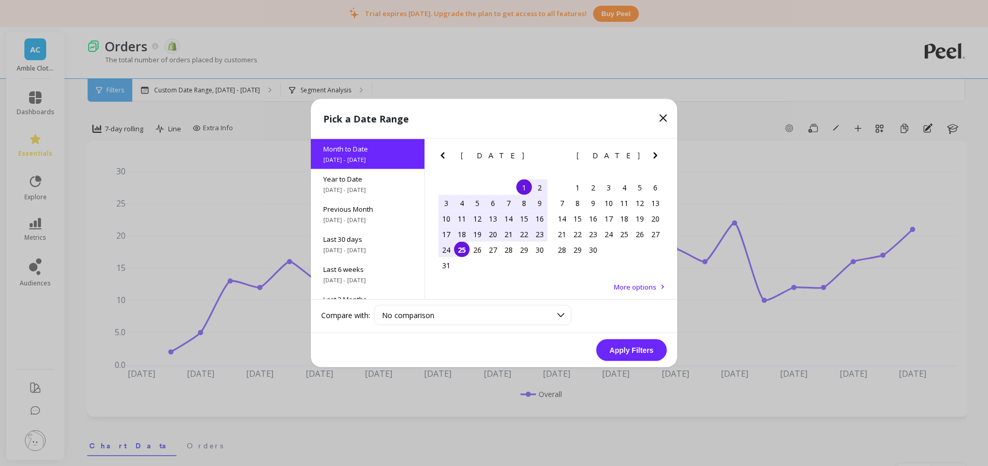
click at [656, 339] on button "Apply Filters" at bounding box center [631, 350] width 71 height 22
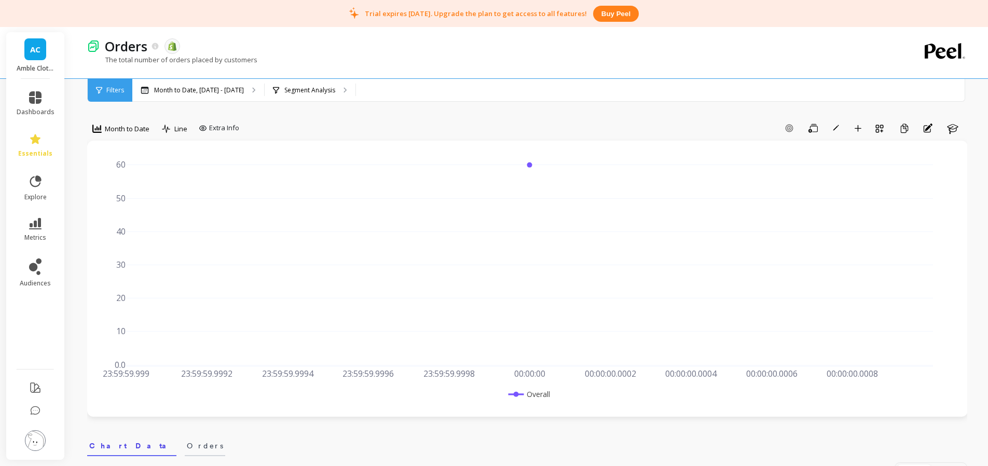
click at [185, 452] on link "Orders" at bounding box center [205, 444] width 40 height 24
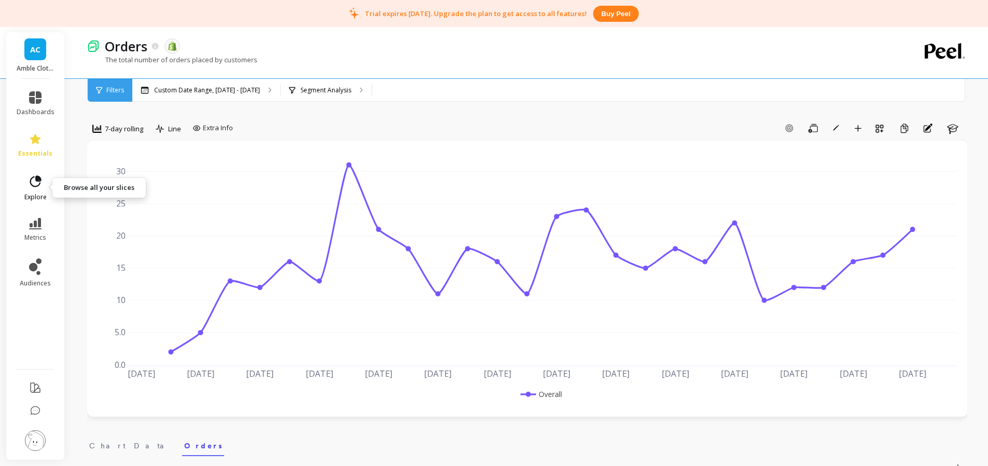
click at [36, 184] on icon at bounding box center [35, 181] width 15 height 15
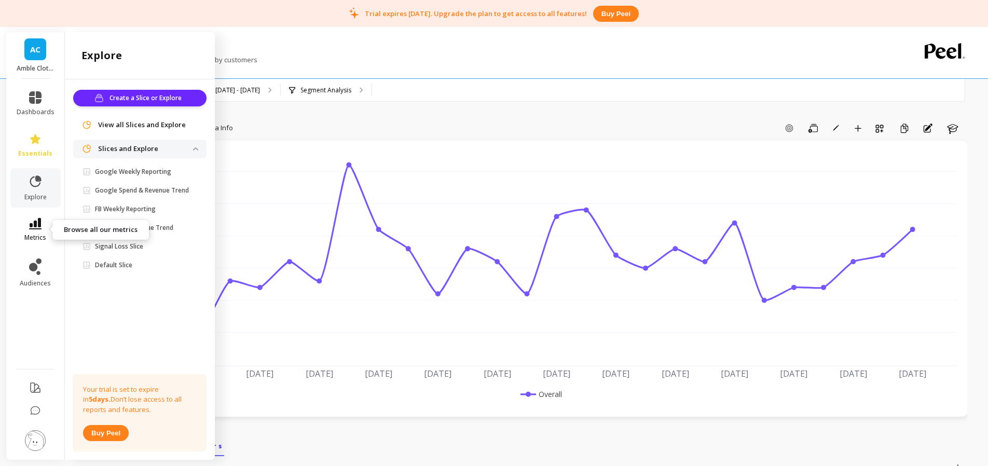
click at [36, 228] on icon at bounding box center [35, 223] width 12 height 11
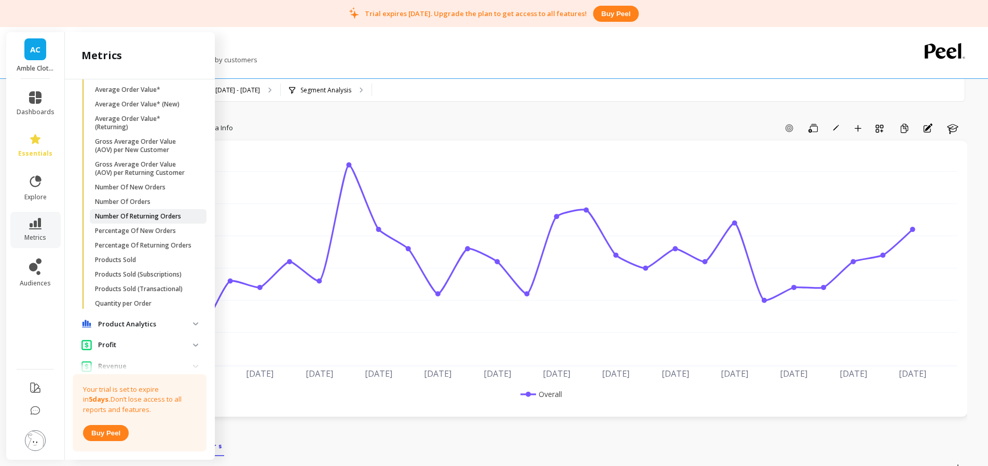
scroll to position [720, 0]
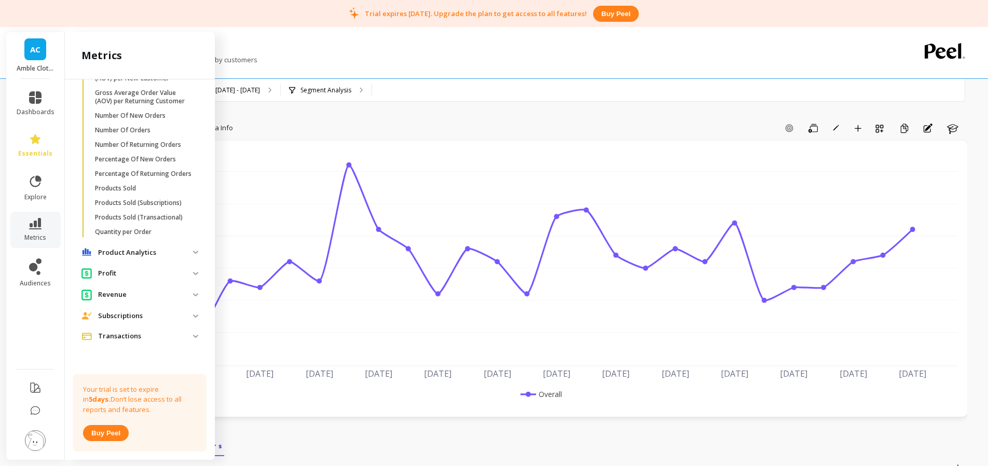
click at [196, 252] on img at bounding box center [195, 252] width 5 height 3
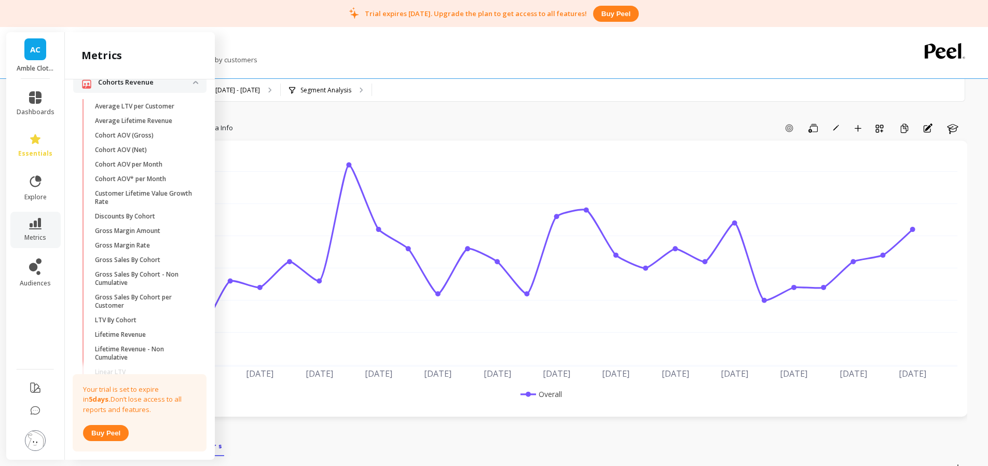
scroll to position [0, 0]
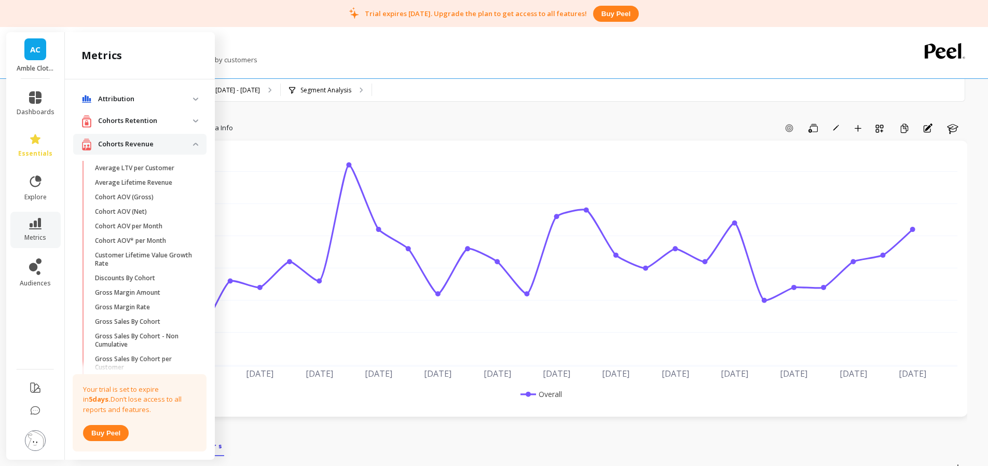
click at [191, 100] on p "Attribution" at bounding box center [145, 99] width 95 height 10
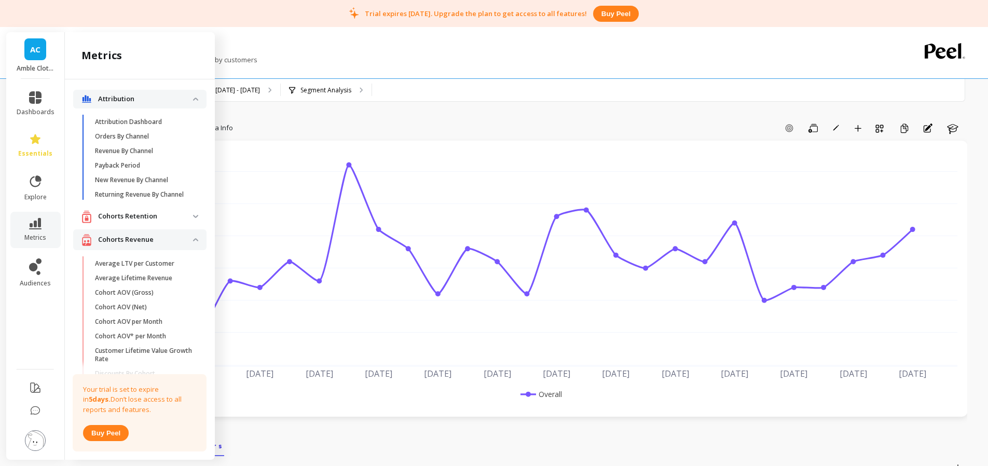
click at [194, 214] on retention "Cohorts Retention" at bounding box center [139, 216] width 133 height 21
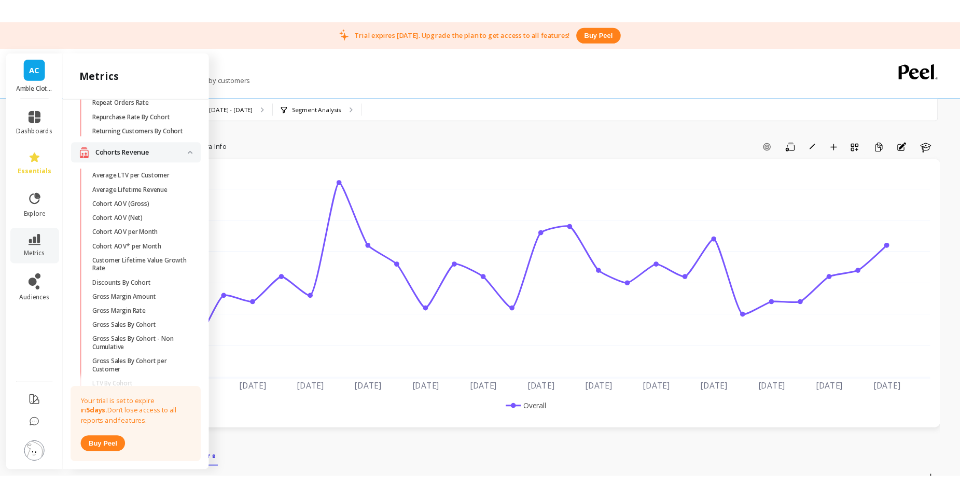
scroll to position [267, 0]
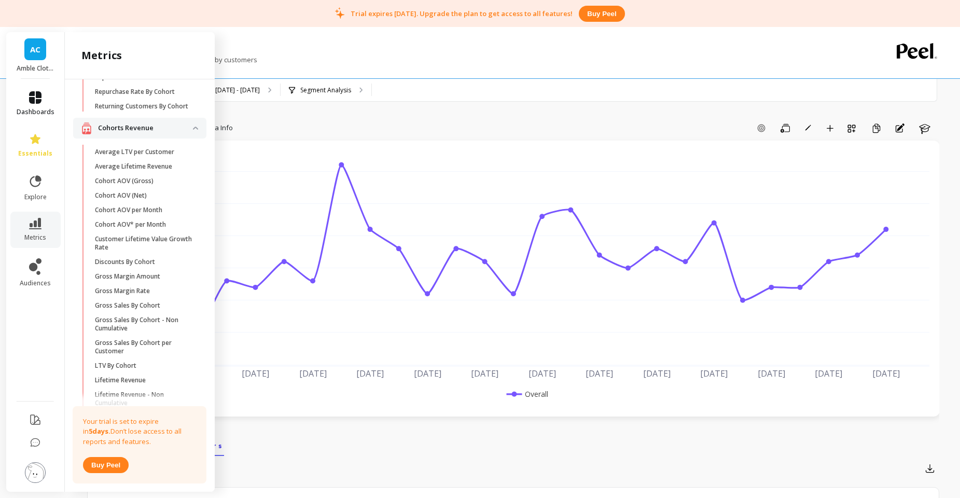
click at [36, 108] on span "dashboards" at bounding box center [36, 112] width 38 height 8
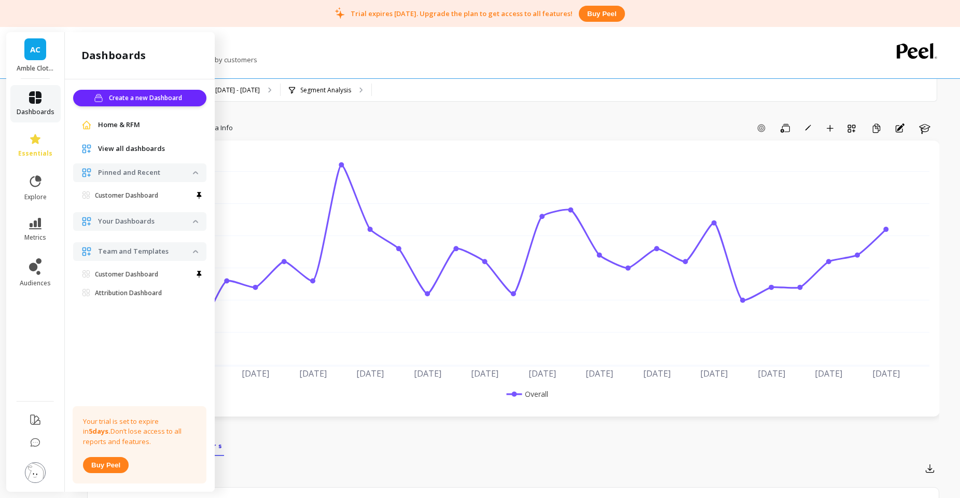
scroll to position [0, 0]
click at [32, 275] on link "audiences" at bounding box center [36, 272] width 38 height 29
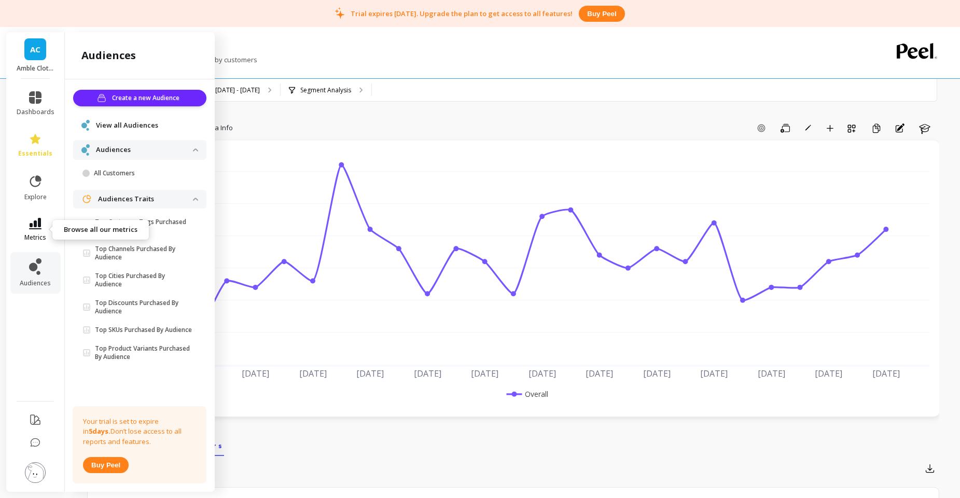
click at [31, 226] on icon at bounding box center [35, 223] width 12 height 11
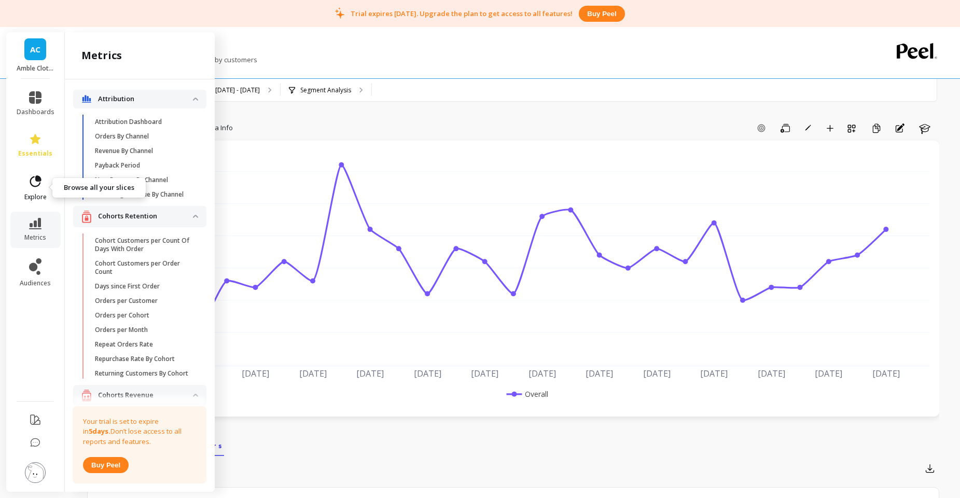
click at [34, 183] on icon at bounding box center [35, 181] width 15 height 15
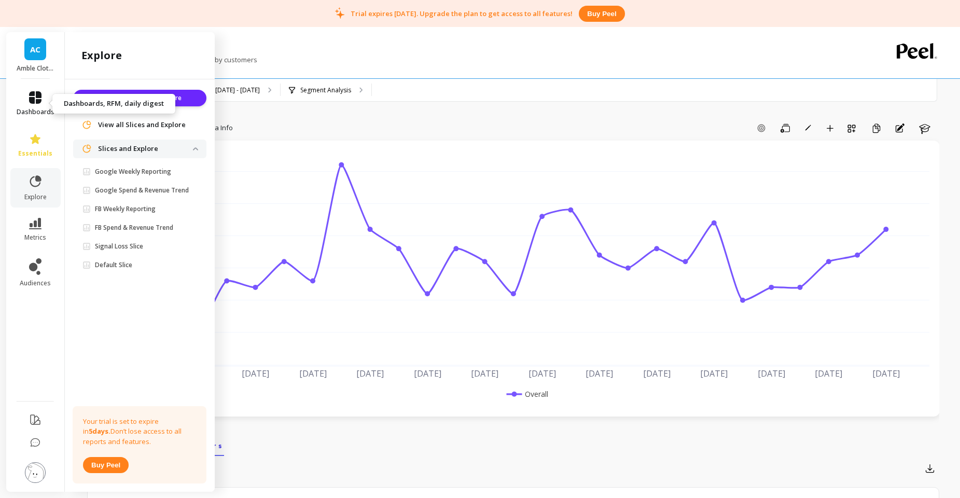
click at [25, 100] on link "dashboards" at bounding box center [36, 103] width 38 height 25
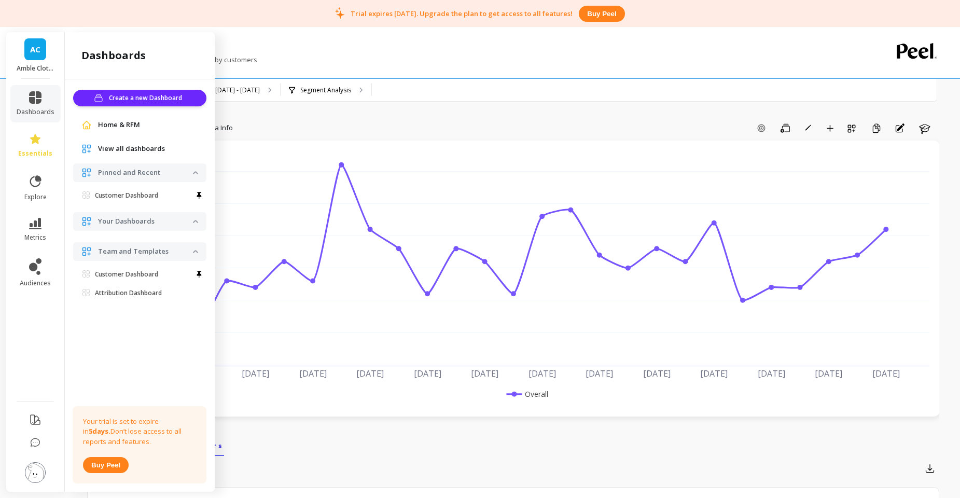
click at [121, 133] on div "Home & RFM" at bounding box center [139, 125] width 133 height 19
click at [121, 129] on span "Home & RFM" at bounding box center [119, 125] width 42 height 10
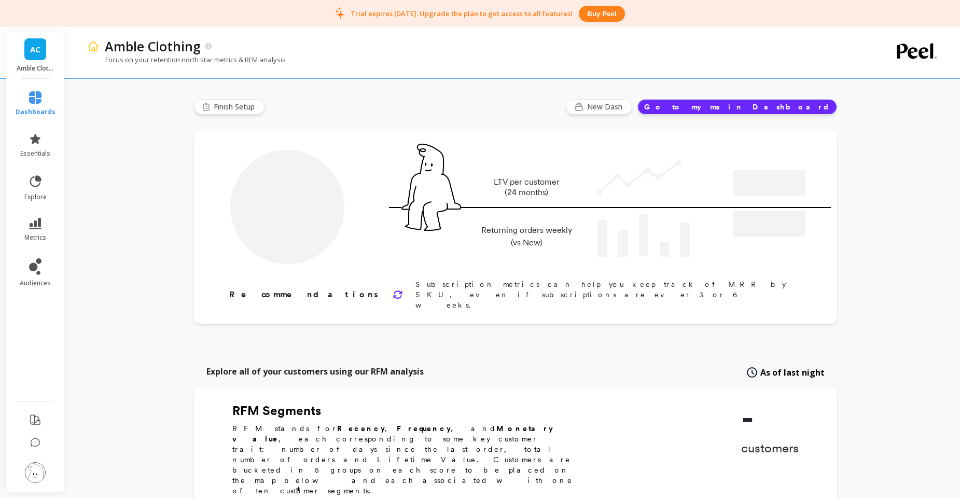
type input "Champions"
type input "35"
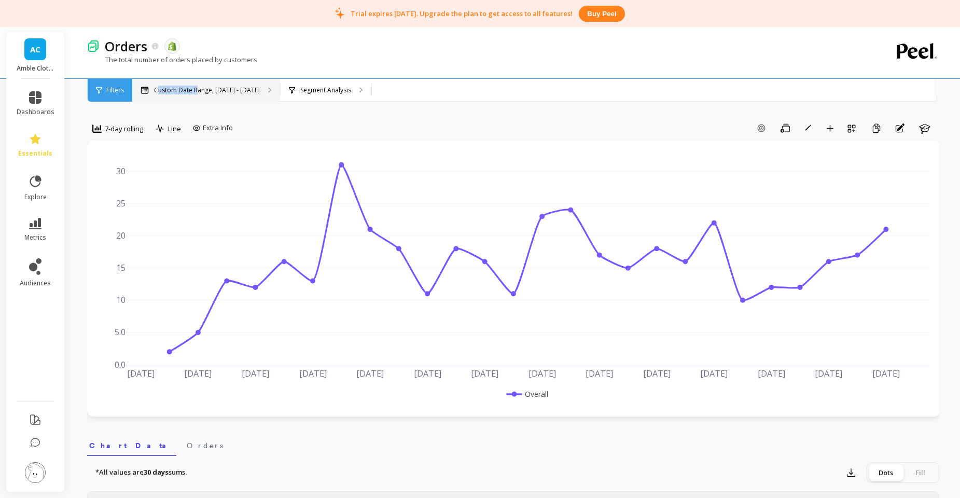
click at [194, 86] on p "Custom Date Range, [DATE] - [DATE]" at bounding box center [207, 90] width 106 height 8
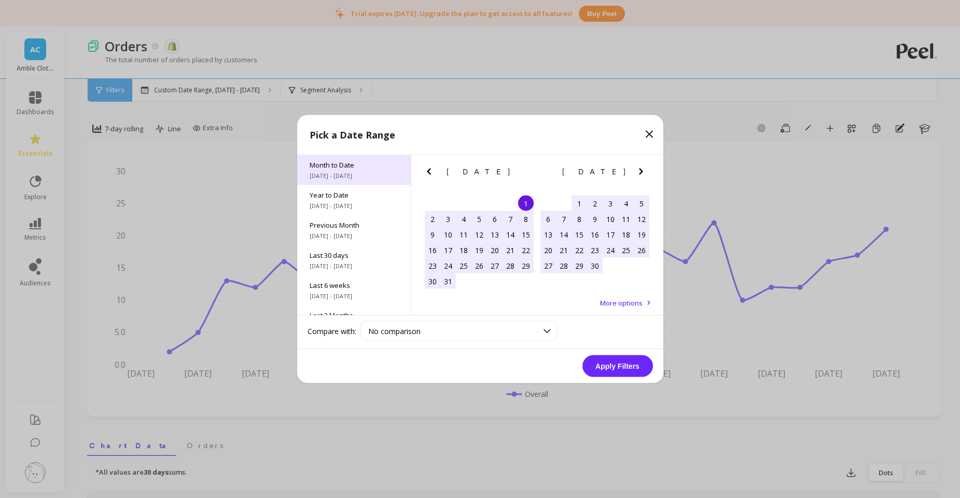
click at [354, 179] on span "[DATE] - [DATE]" at bounding box center [354, 176] width 89 height 8
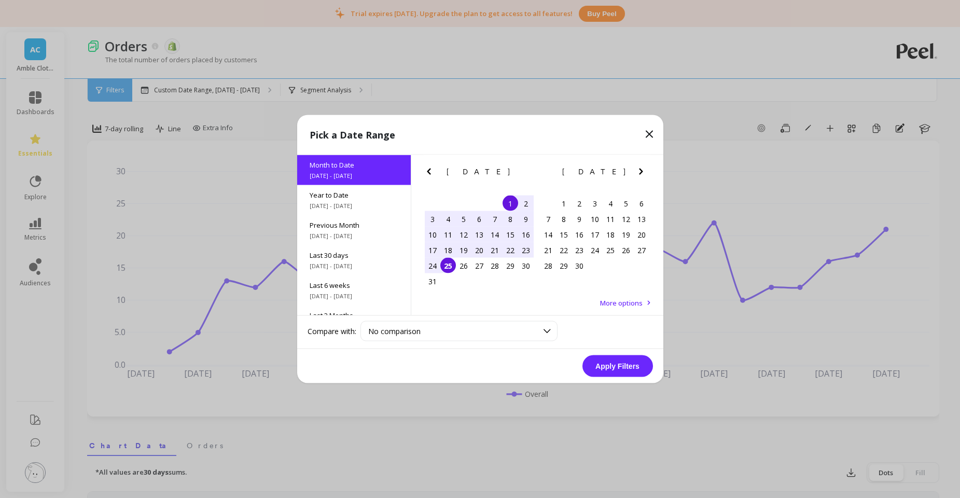
click at [608, 368] on button "Apply Filters" at bounding box center [618, 366] width 71 height 22
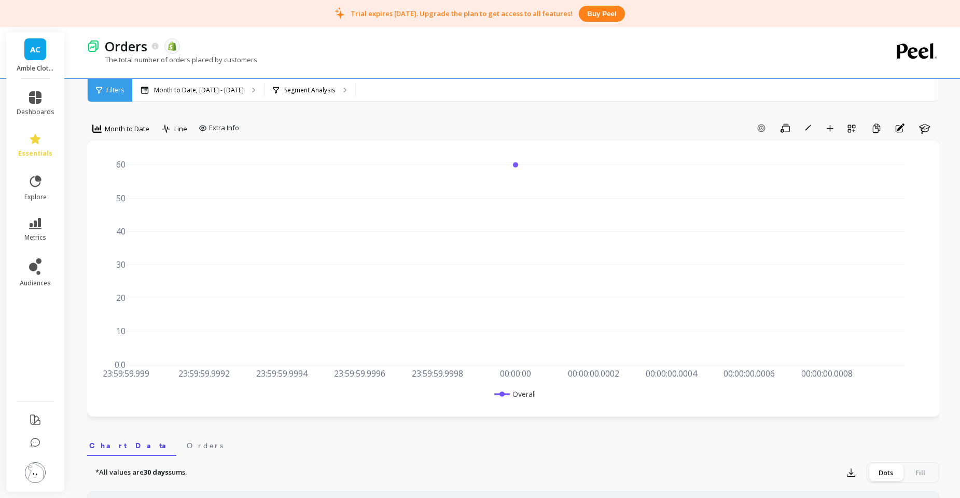
click at [120, 94] on div "Filters" at bounding box center [110, 90] width 45 height 23
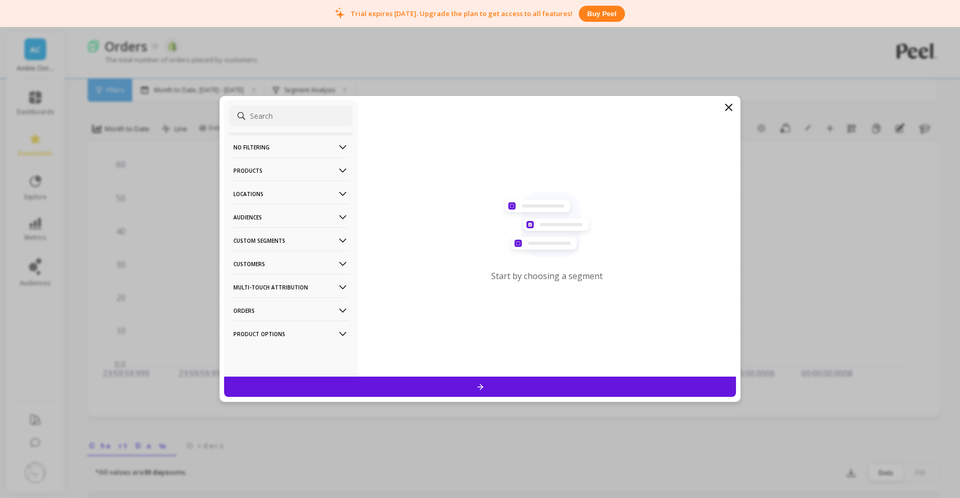
click at [340, 146] on icon at bounding box center [342, 147] width 7 height 4
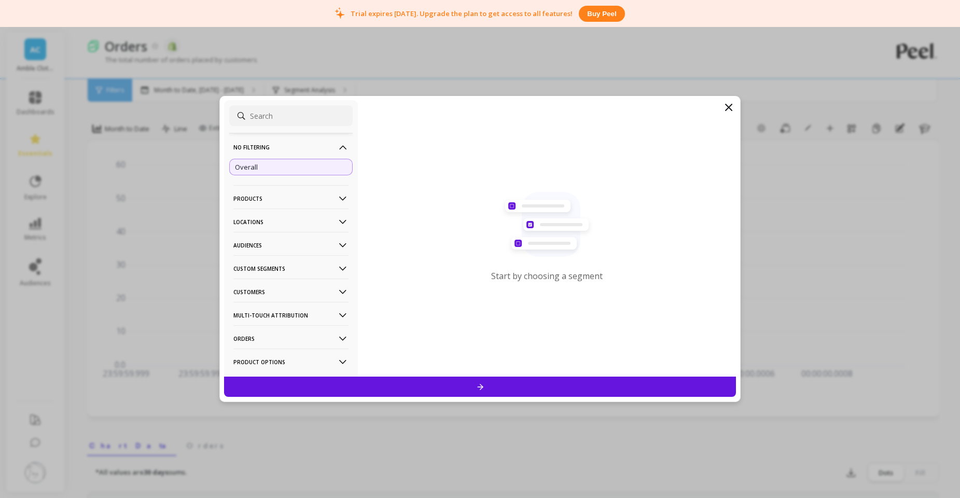
click at [342, 192] on p "Products" at bounding box center [291, 198] width 115 height 26
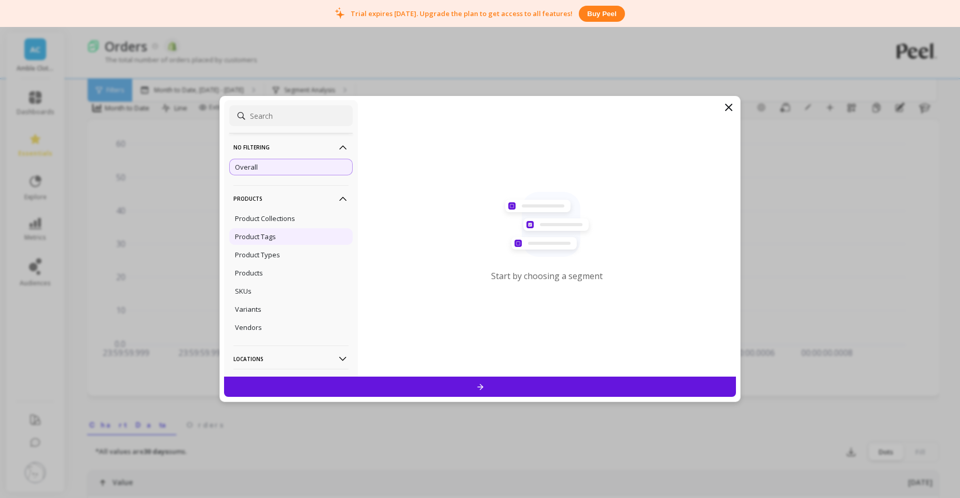
scroll to position [24, 0]
click at [265, 238] on p "Product Tags" at bounding box center [255, 236] width 41 height 9
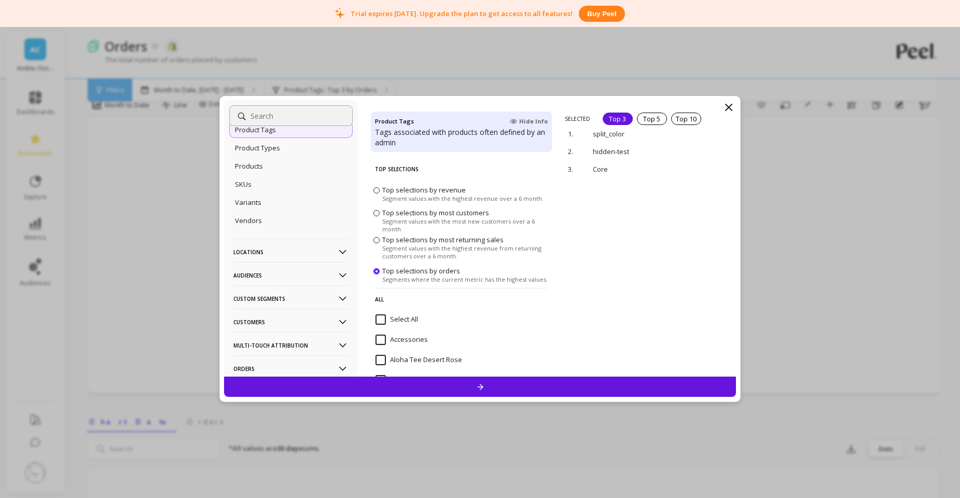
scroll to position [120, 0]
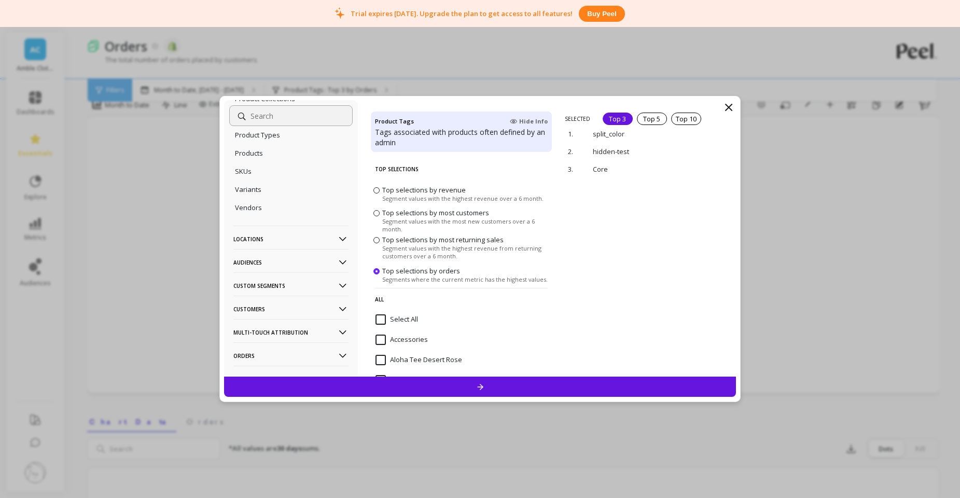
click at [341, 304] on icon at bounding box center [342, 309] width 11 height 11
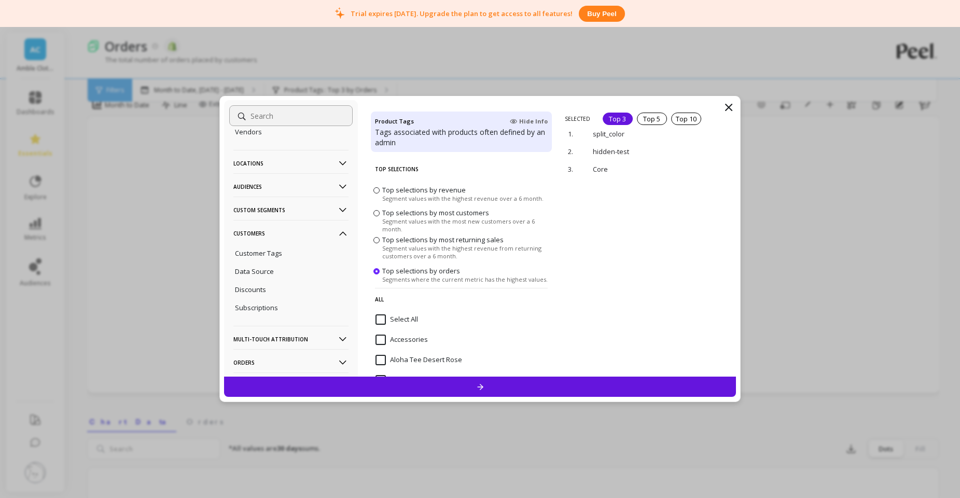
scroll to position [196, 0]
click at [282, 251] on div "Customer Tags" at bounding box center [290, 252] width 123 height 17
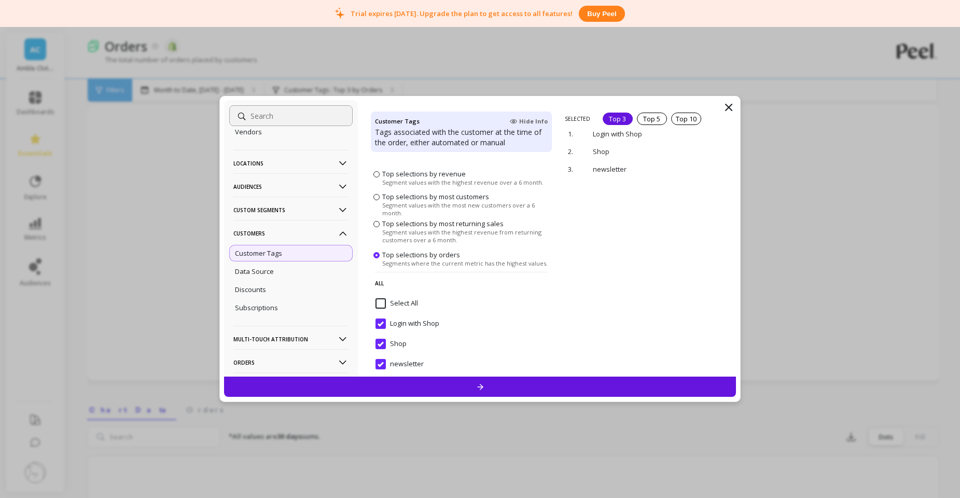
scroll to position [0, 0]
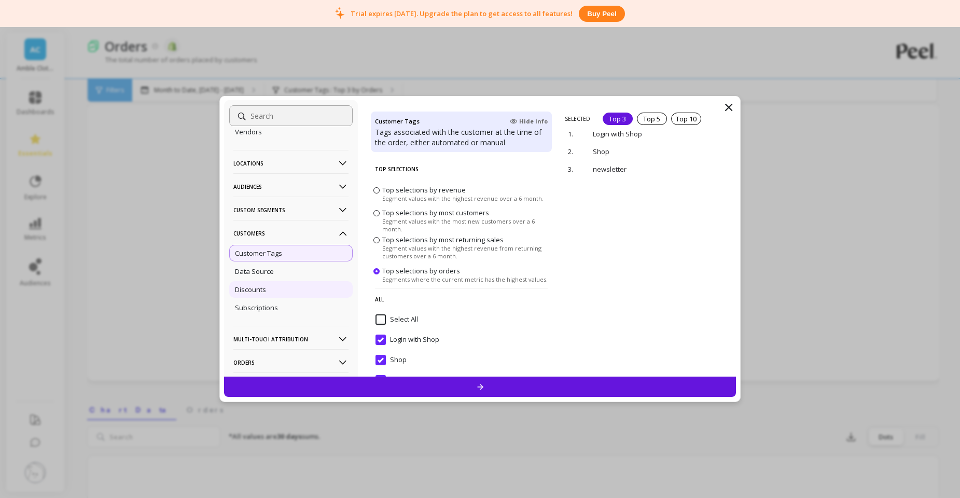
click at [298, 284] on div "Discounts" at bounding box center [290, 289] width 123 height 17
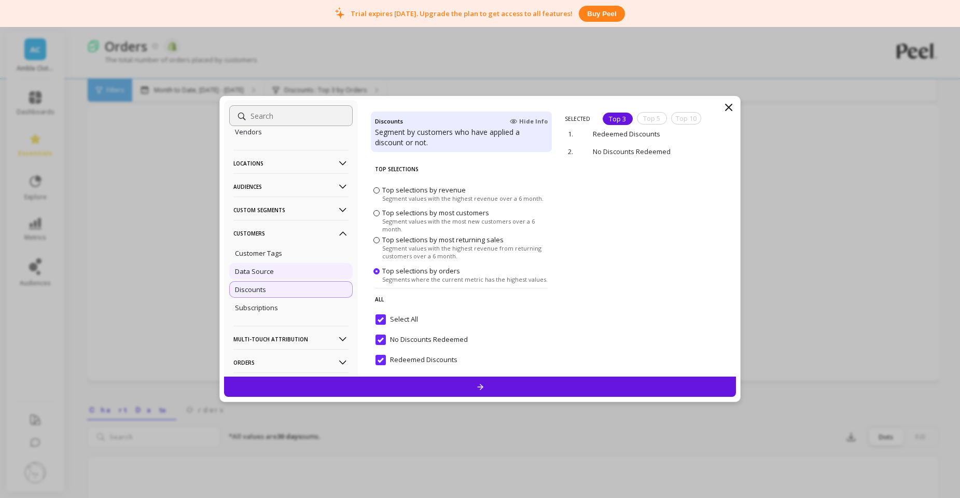
click at [264, 272] on p "Data Source" at bounding box center [254, 271] width 39 height 9
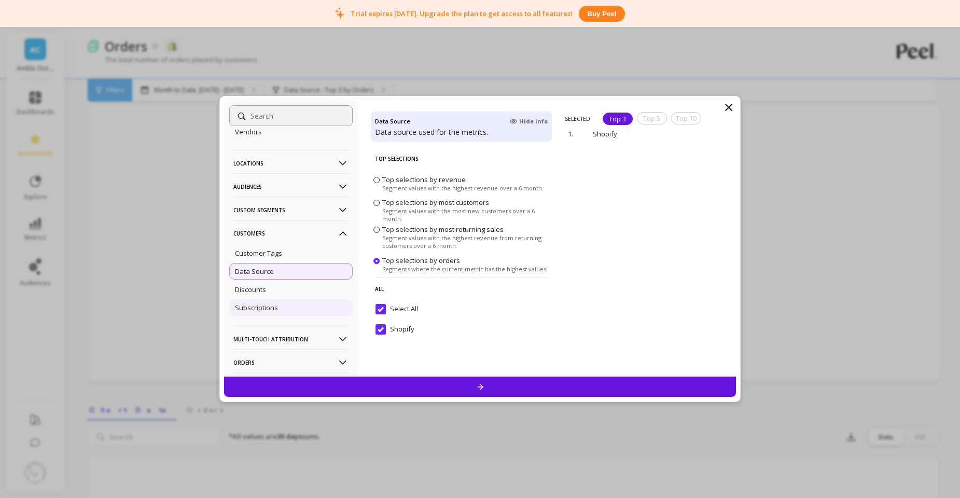
click at [253, 314] on div "Subscriptions" at bounding box center [290, 307] width 123 height 17
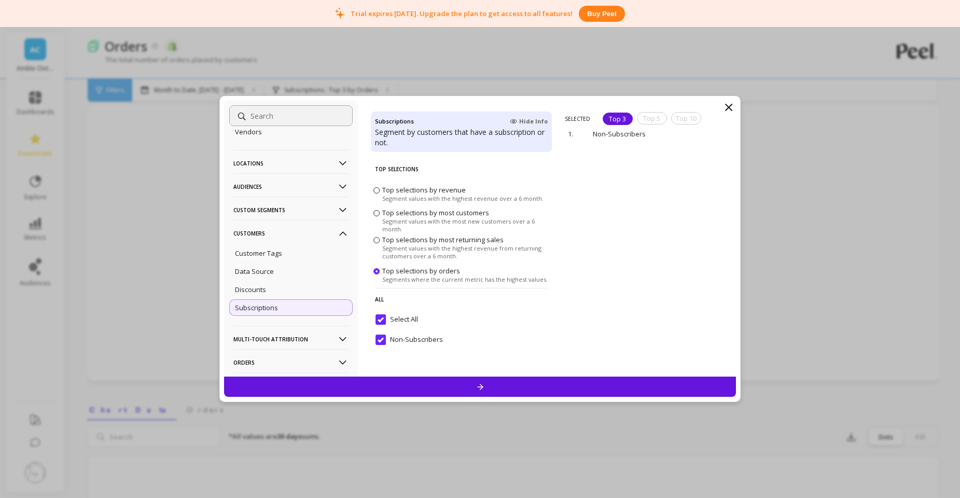
click at [274, 162] on p "Locations" at bounding box center [291, 163] width 115 height 26
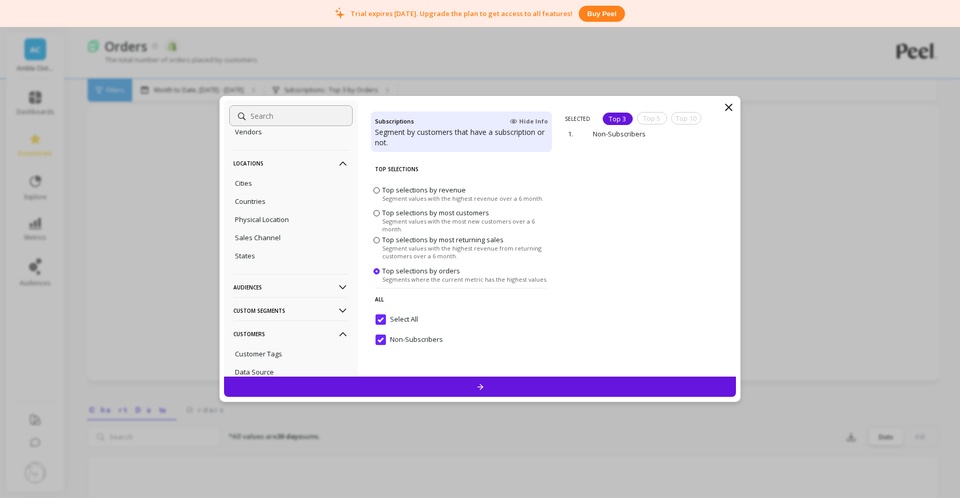
click at [270, 288] on p "Audiences" at bounding box center [291, 287] width 115 height 26
click at [259, 306] on p "All Customers" at bounding box center [256, 307] width 43 height 9
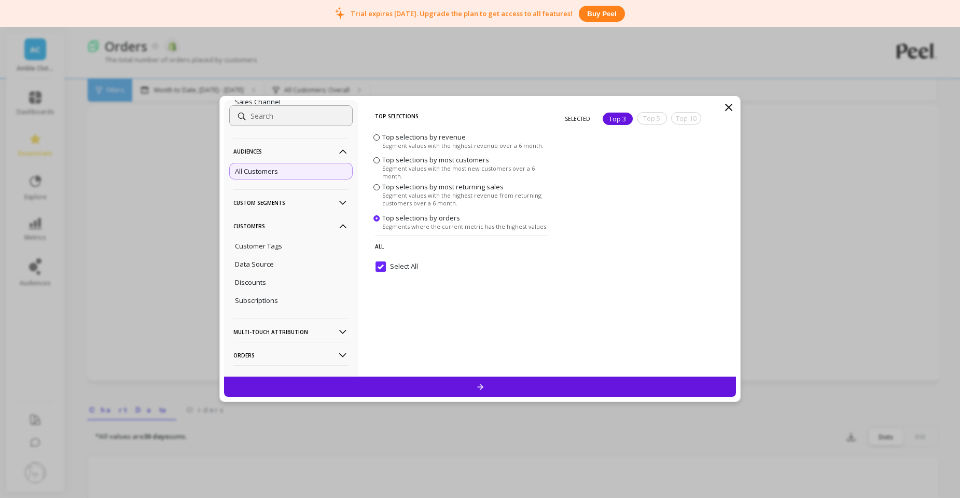
scroll to position [336, 0]
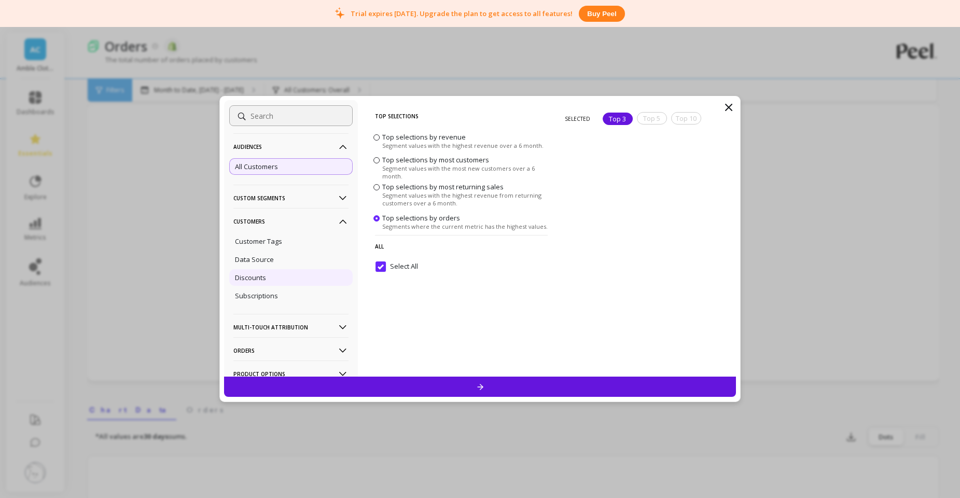
click at [276, 277] on div "Discounts" at bounding box center [290, 277] width 123 height 17
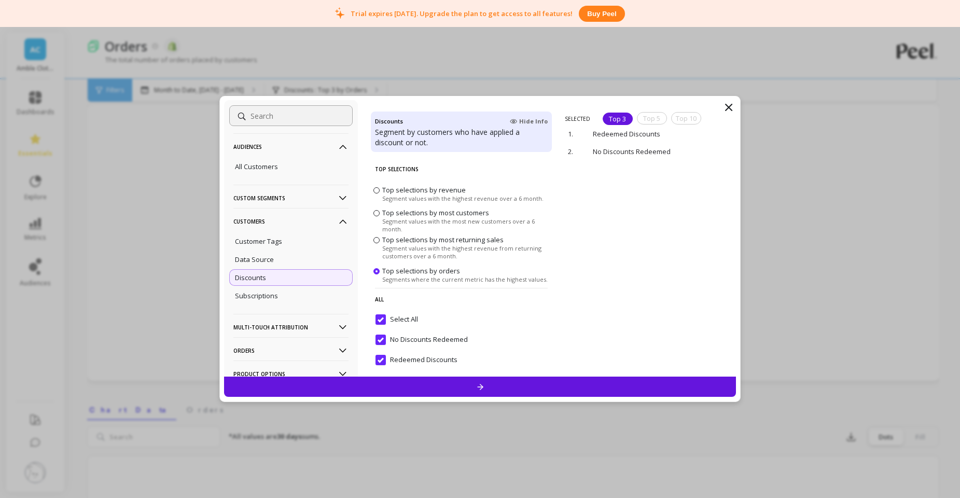
click at [650, 116] on div "Top 5" at bounding box center [652, 118] width 30 height 12
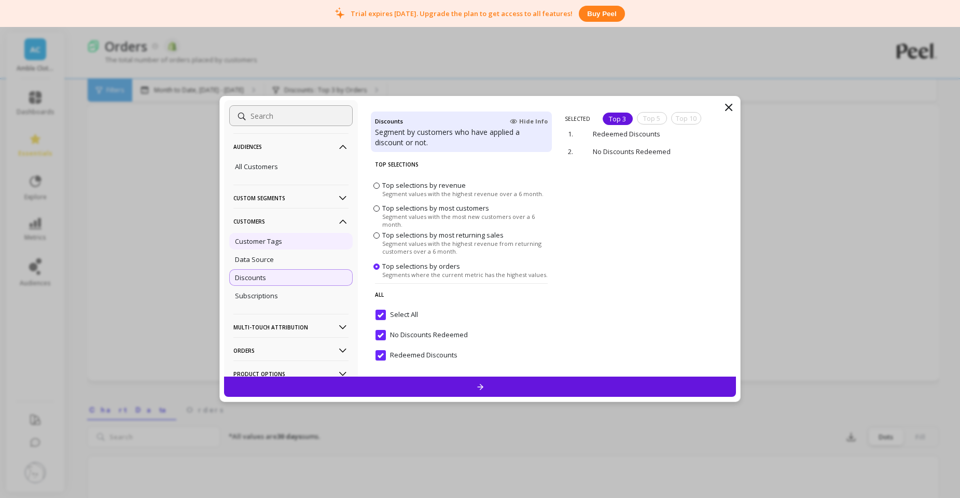
click at [259, 238] on p "Customer Tags" at bounding box center [258, 241] width 47 height 9
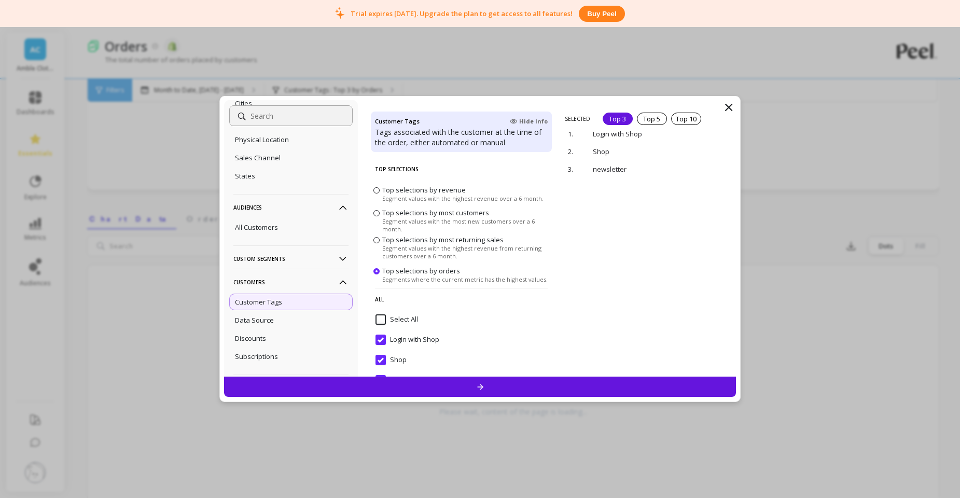
scroll to position [275, 0]
click at [302, 264] on p "Custom Segments" at bounding box center [291, 259] width 115 height 26
click at [299, 231] on div "All Customers" at bounding box center [290, 227] width 123 height 17
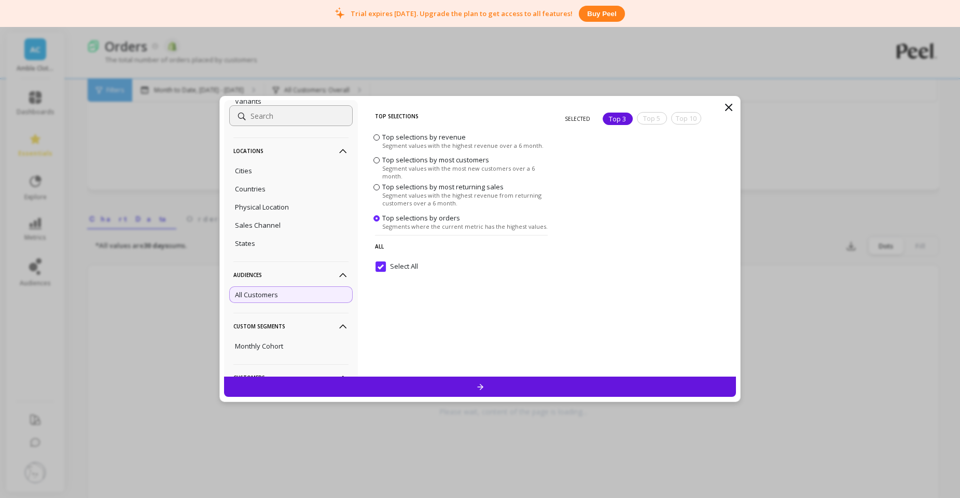
scroll to position [207, 0]
click at [299, 231] on div "Sales Channel" at bounding box center [290, 226] width 123 height 17
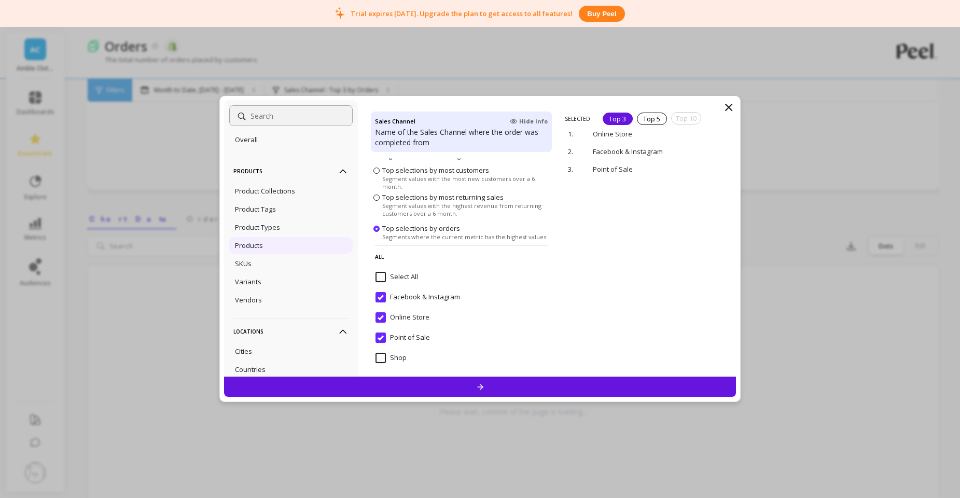
scroll to position [0, 0]
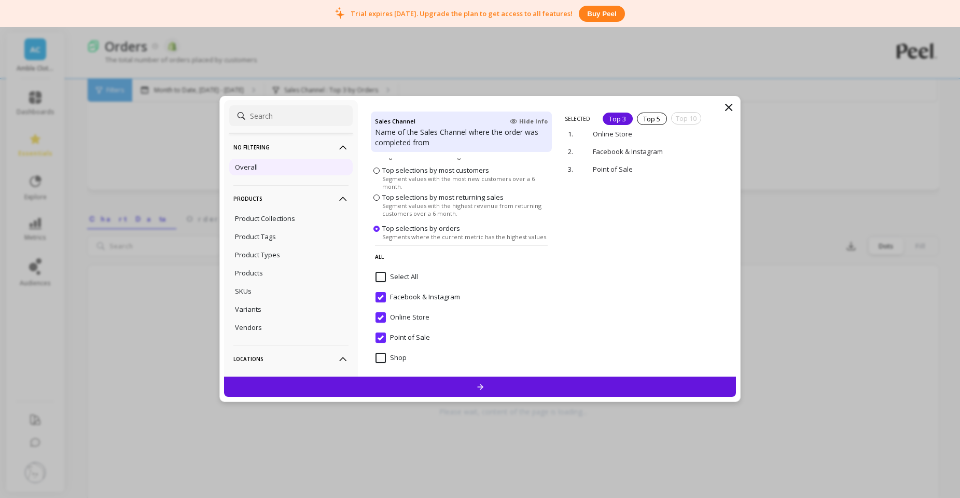
click at [248, 169] on p "Overall" at bounding box center [246, 166] width 23 height 9
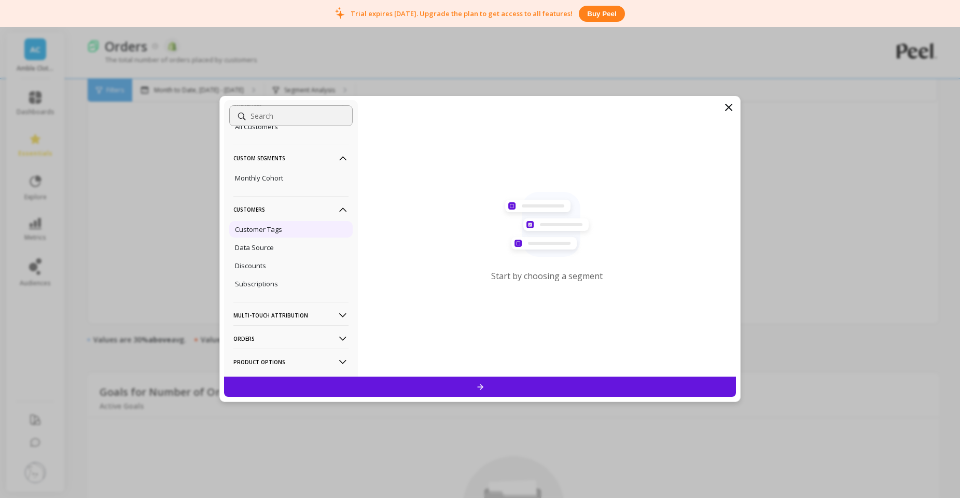
scroll to position [373, 0]
click at [344, 344] on icon at bounding box center [342, 342] width 11 height 11
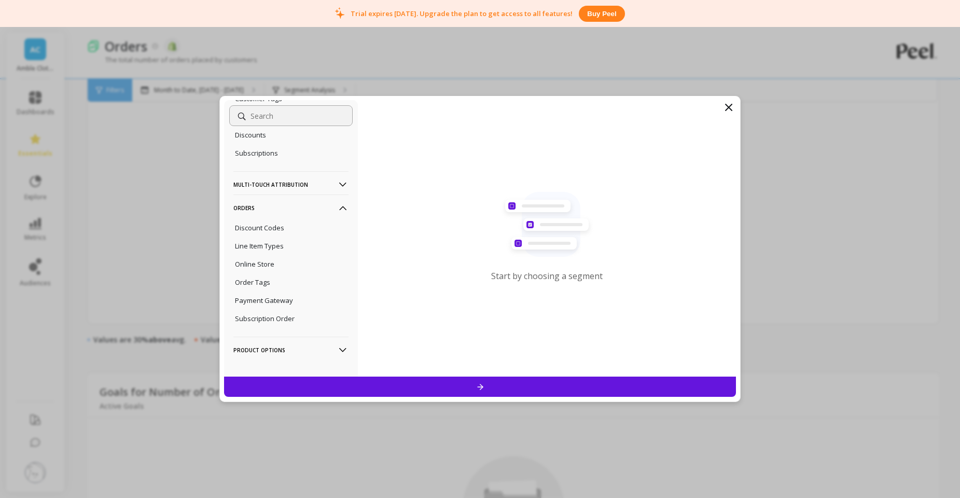
scroll to position [507, 0]
click at [277, 230] on p "Discount Codes" at bounding box center [259, 227] width 49 height 9
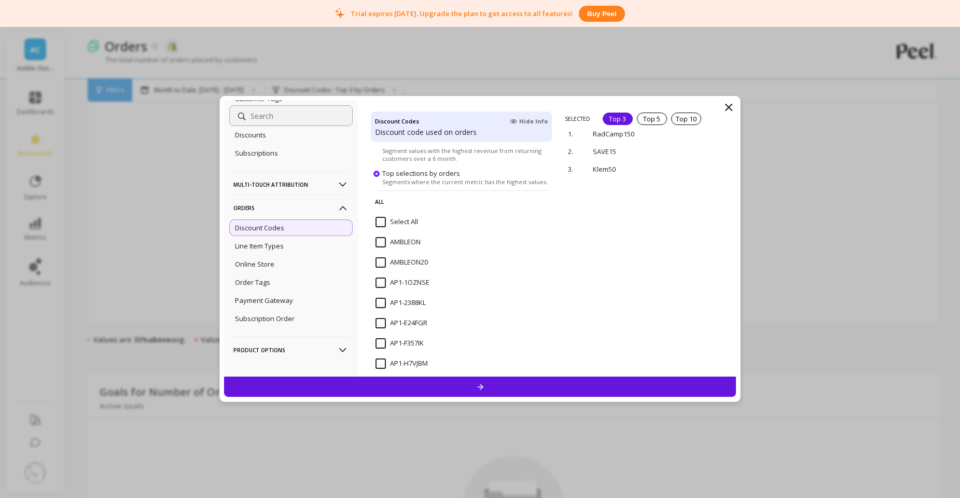
scroll to position [85, 0]
click at [709, 170] on p "remove" at bounding box center [706, 170] width 26 height 8
click at [704, 128] on p "remove" at bounding box center [706, 129] width 26 height 8
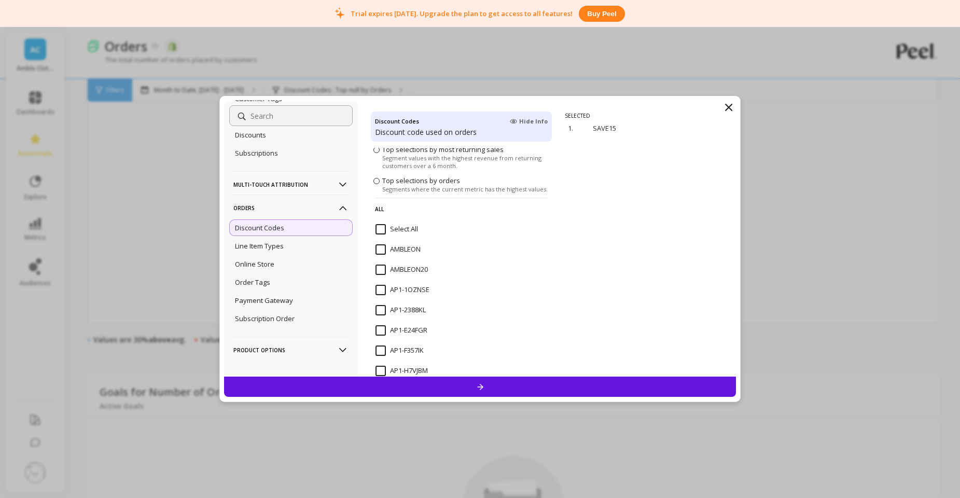
scroll to position [99, 0]
click at [382, 233] on input "AMBLEON" at bounding box center [398, 230] width 45 height 10
click at [382, 234] on input "AMBLEON" at bounding box center [398, 230] width 45 height 10
click at [382, 246] on input "AMBLEON20" at bounding box center [402, 250] width 52 height 10
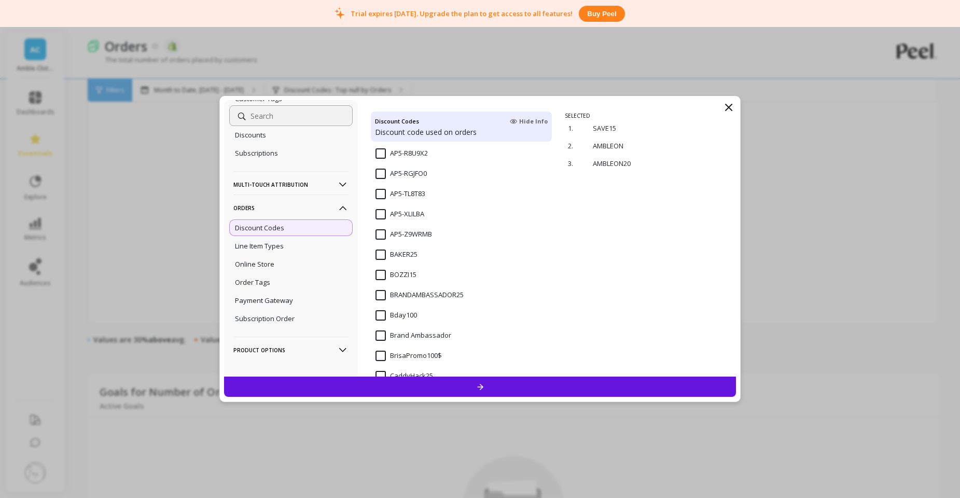
scroll to position [1044, 0]
click at [381, 259] on input "BAKER25" at bounding box center [397, 257] width 42 height 10
click at [381, 277] on input "BOZZI15" at bounding box center [396, 277] width 41 height 10
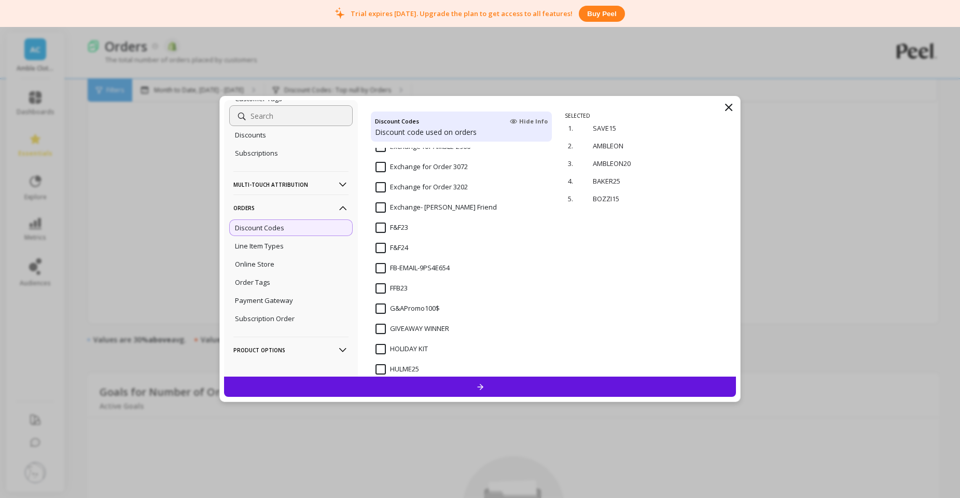
click at [380, 250] on input "F&F24" at bounding box center [392, 248] width 33 height 10
click at [380, 226] on input "F&F23" at bounding box center [392, 228] width 33 height 10
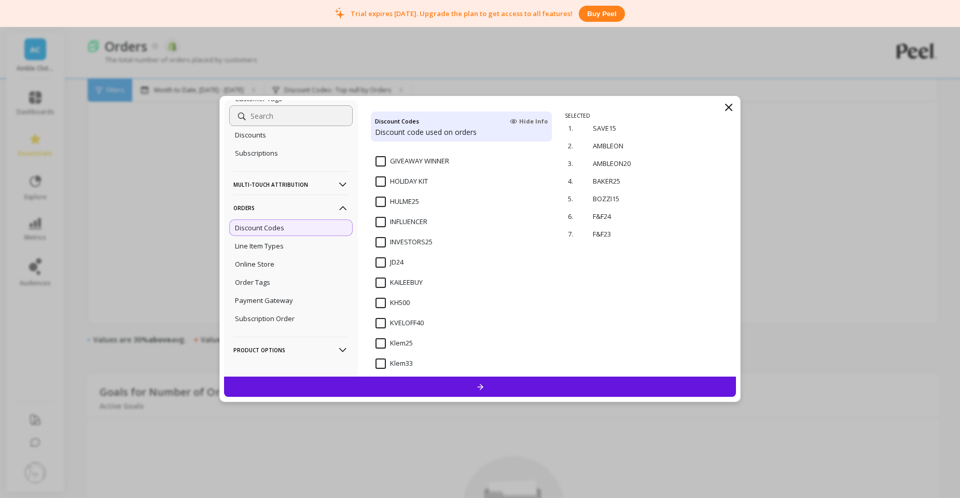
click at [384, 202] on input "HULME25" at bounding box center [398, 202] width 44 height 10
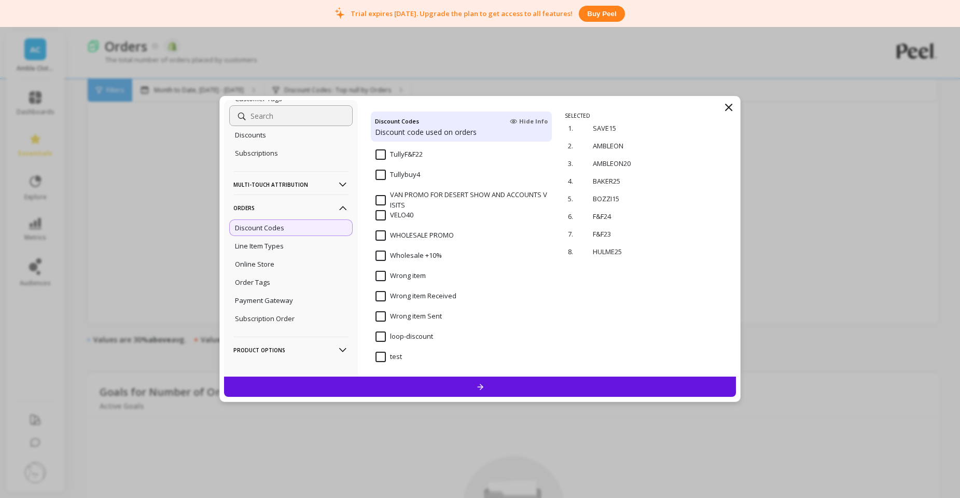
scroll to position [2868, 0]
click at [472, 382] on div at bounding box center [480, 387] width 513 height 20
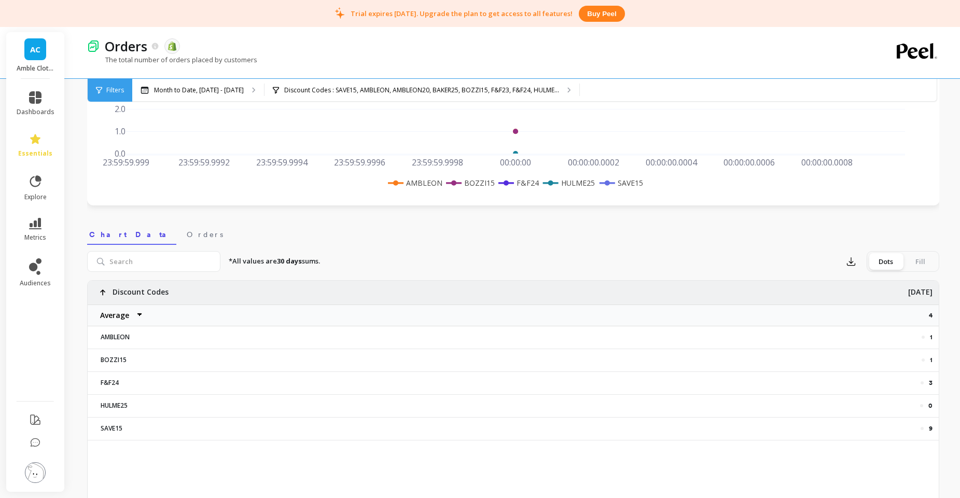
scroll to position [292, 0]
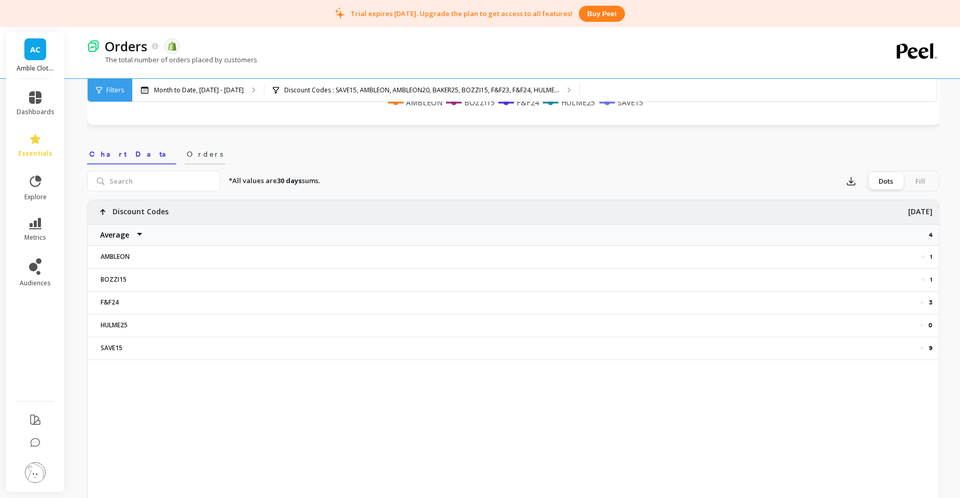
click at [187, 152] on span "Orders" at bounding box center [205, 154] width 36 height 10
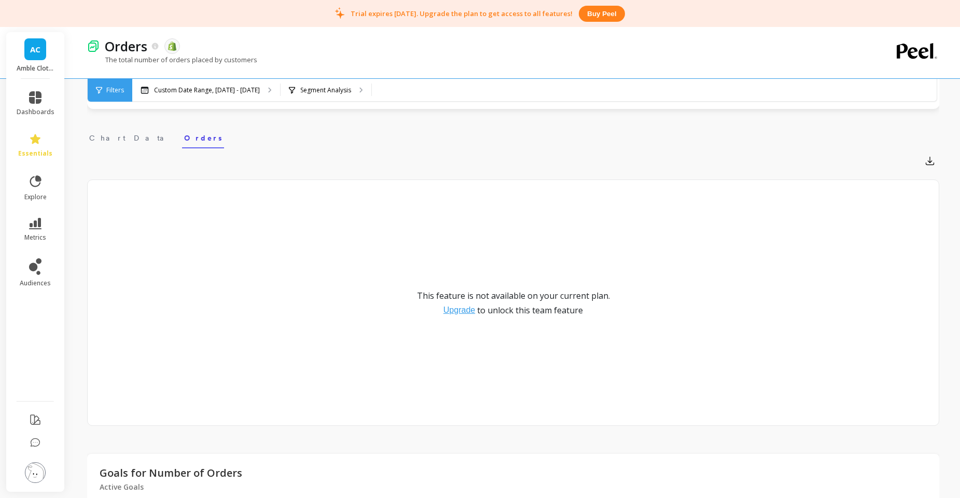
scroll to position [166, 0]
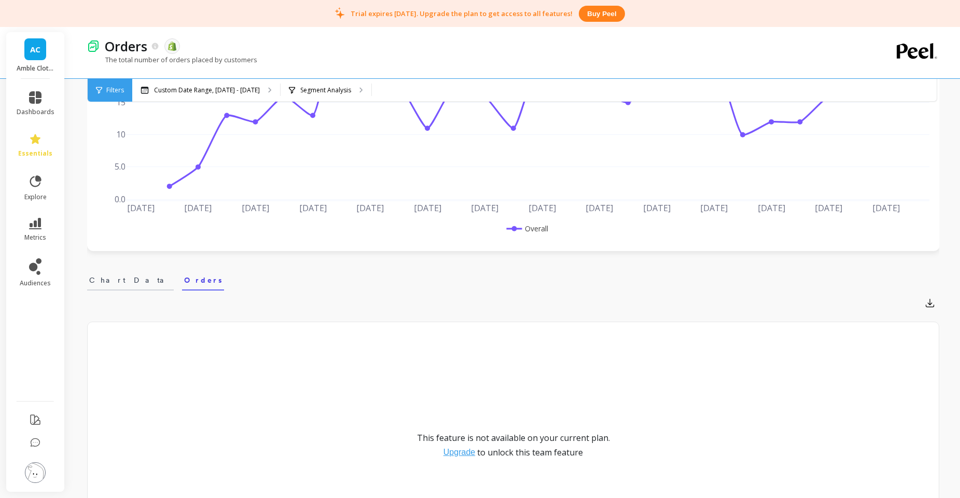
click at [111, 282] on span "Chart Data" at bounding box center [130, 280] width 83 height 10
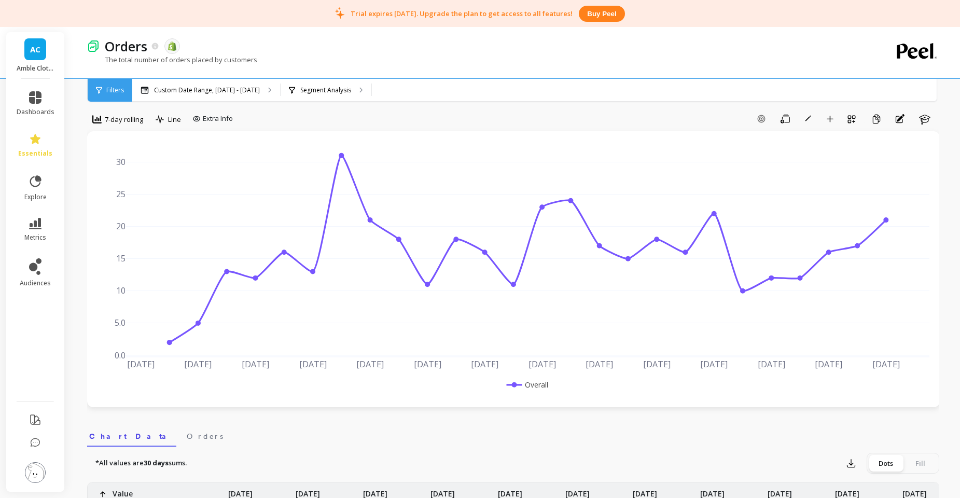
scroll to position [0, 0]
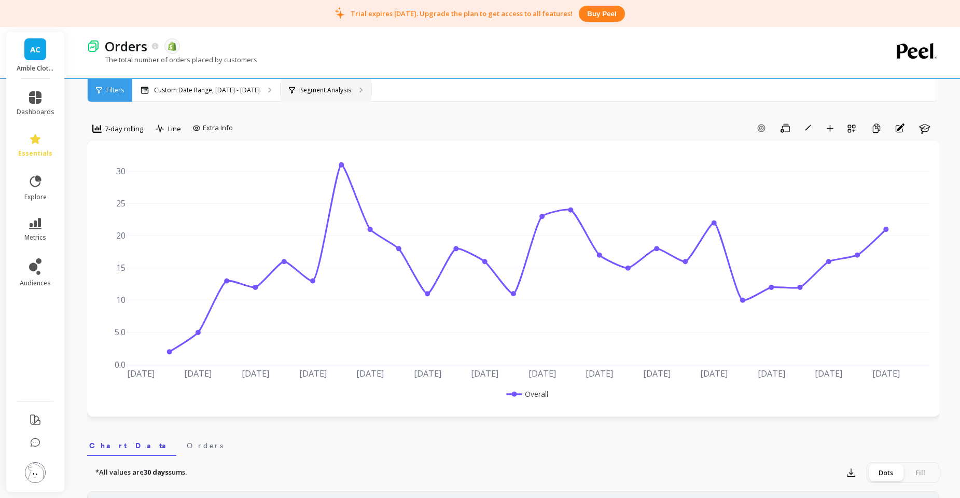
click at [323, 96] on div "Segment Analysis" at bounding box center [326, 90] width 91 height 23
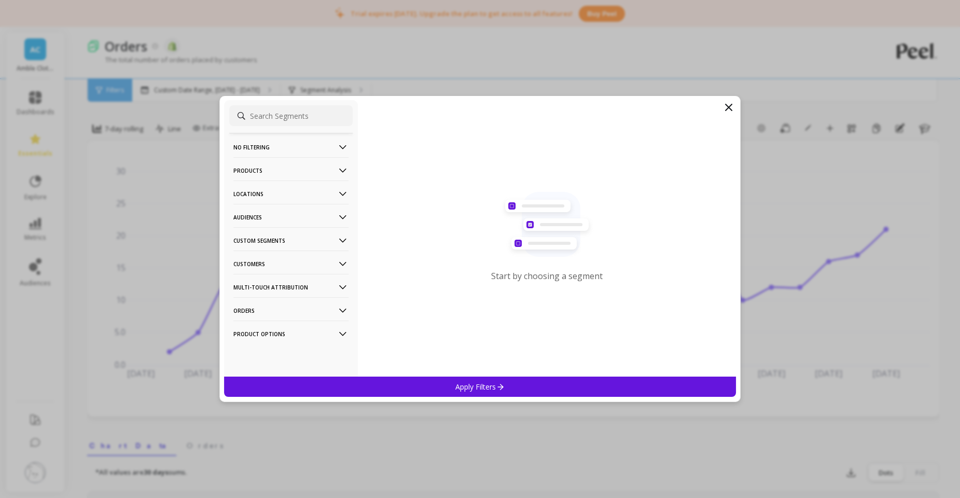
click at [448, 389] on div "Apply Filters" at bounding box center [480, 387] width 513 height 20
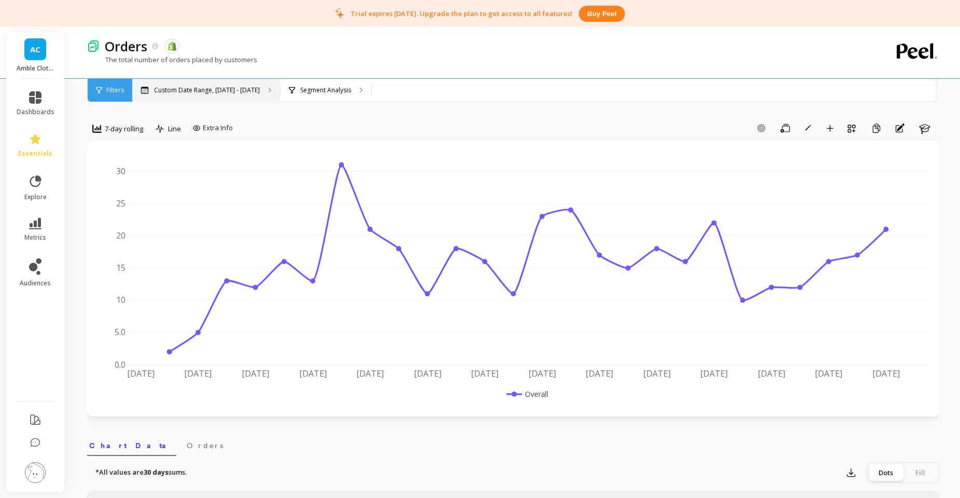
click at [246, 96] on div "Custom Date Range, [DATE] - [DATE]" at bounding box center [206, 90] width 148 height 23
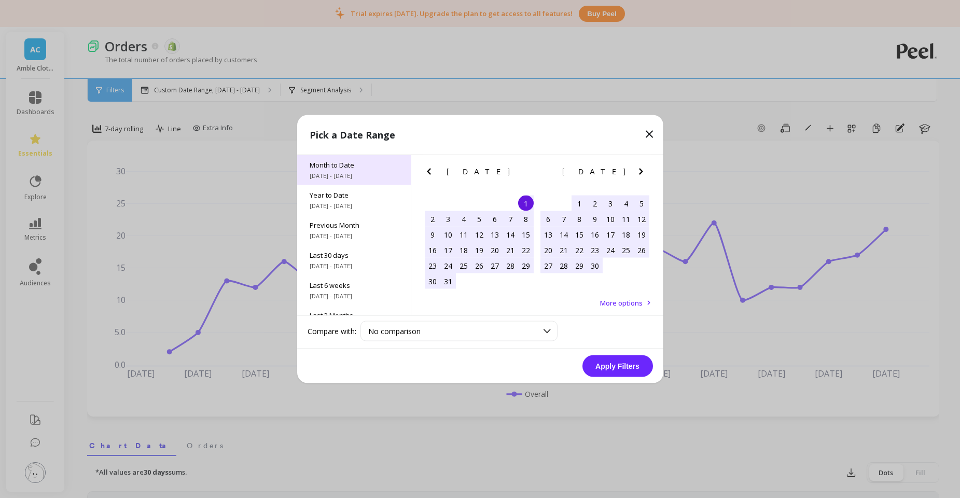
click at [376, 172] on span "[DATE] - [DATE]" at bounding box center [354, 176] width 89 height 8
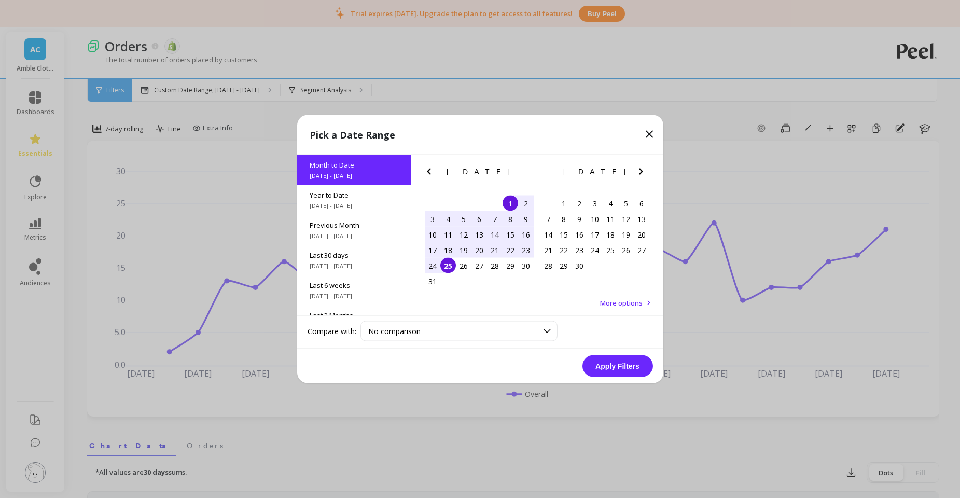
click at [605, 366] on button "Apply Filters" at bounding box center [618, 366] width 71 height 22
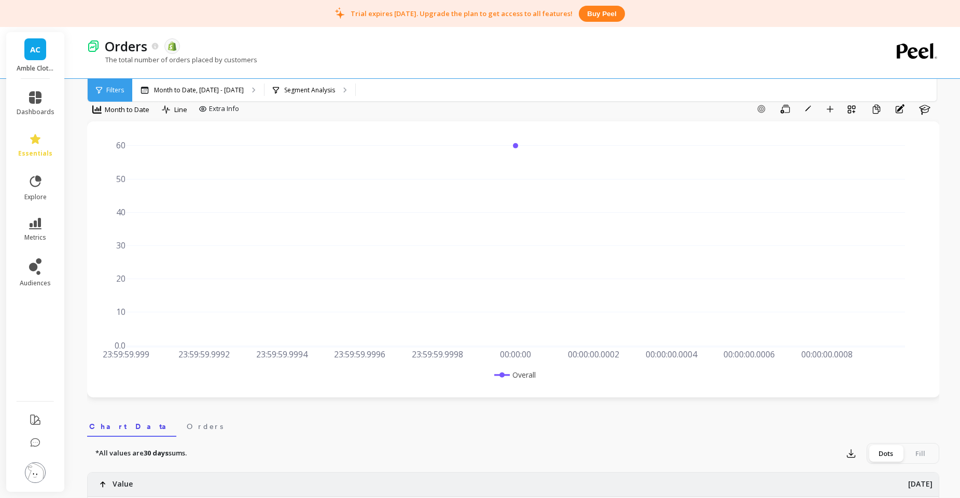
scroll to position [20, 0]
click at [102, 88] on icon at bounding box center [99, 90] width 6 height 7
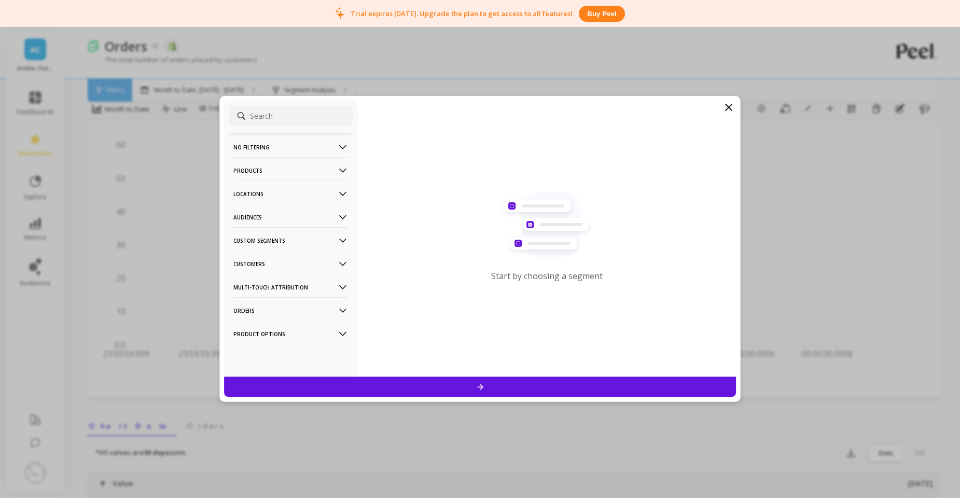
scroll to position [60, 0]
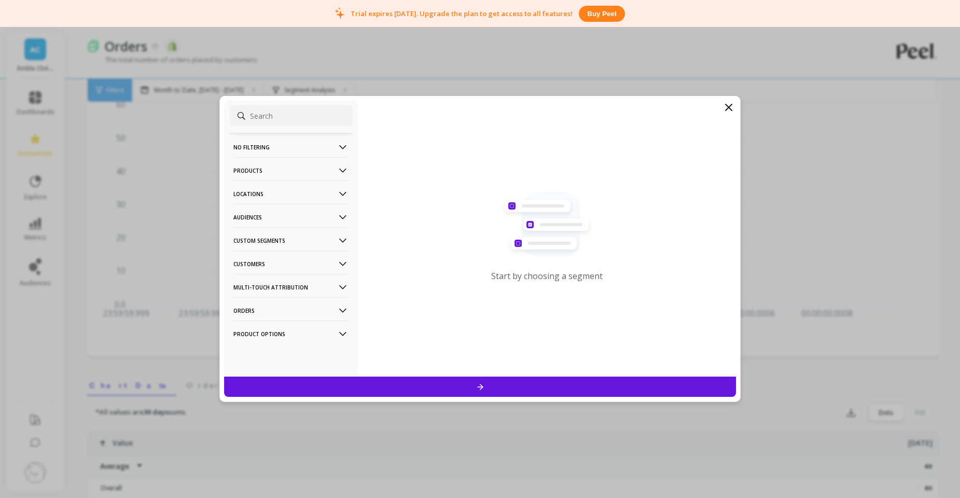
click at [316, 311] on p "Orders" at bounding box center [291, 310] width 115 height 26
click at [298, 332] on div "Discount Codes" at bounding box center [290, 330] width 123 height 17
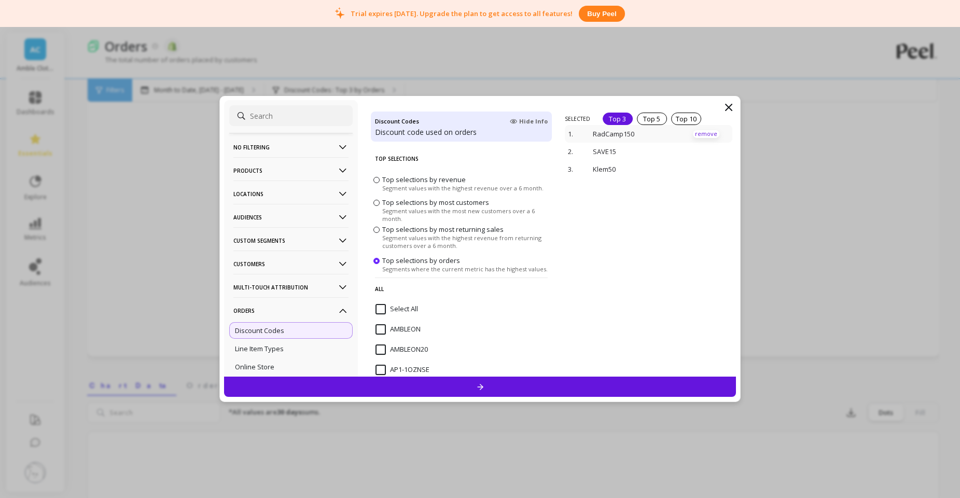
click at [703, 134] on p "remove" at bounding box center [706, 134] width 26 height 8
click at [705, 148] on p "remove" at bounding box center [706, 146] width 26 height 8
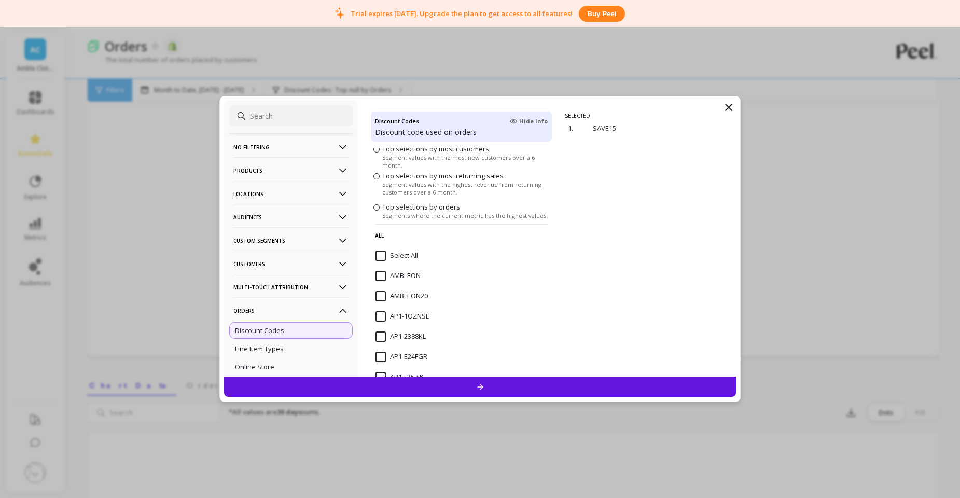
click at [387, 274] on input "AMBLEON" at bounding box center [398, 276] width 45 height 10
click at [380, 293] on input "AMBLEON20" at bounding box center [402, 296] width 52 height 10
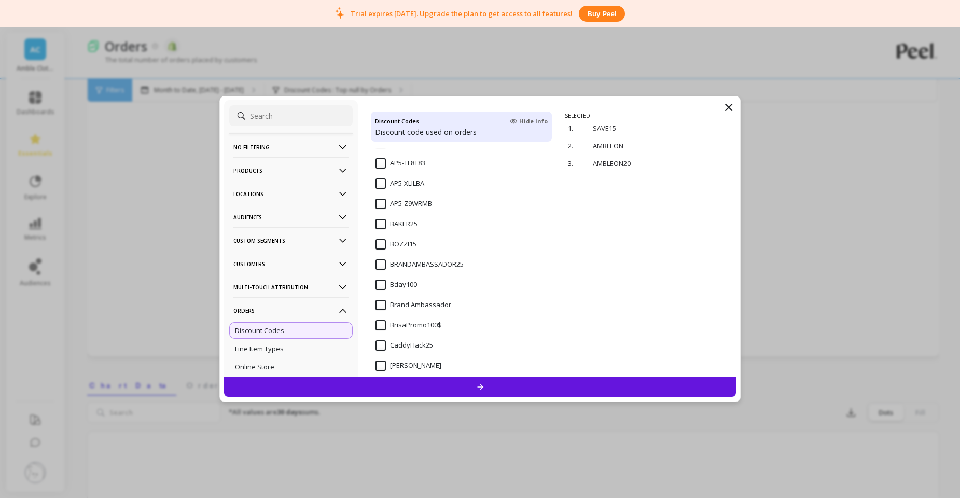
scroll to position [1062, 0]
click at [382, 241] on input "BAKER25" at bounding box center [397, 239] width 42 height 10
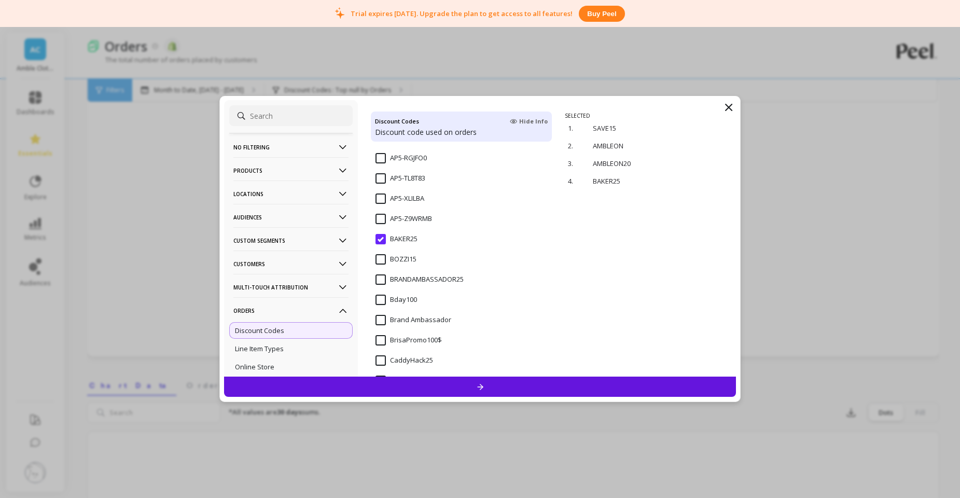
click at [382, 259] on input "BOZZI15" at bounding box center [396, 259] width 41 height 10
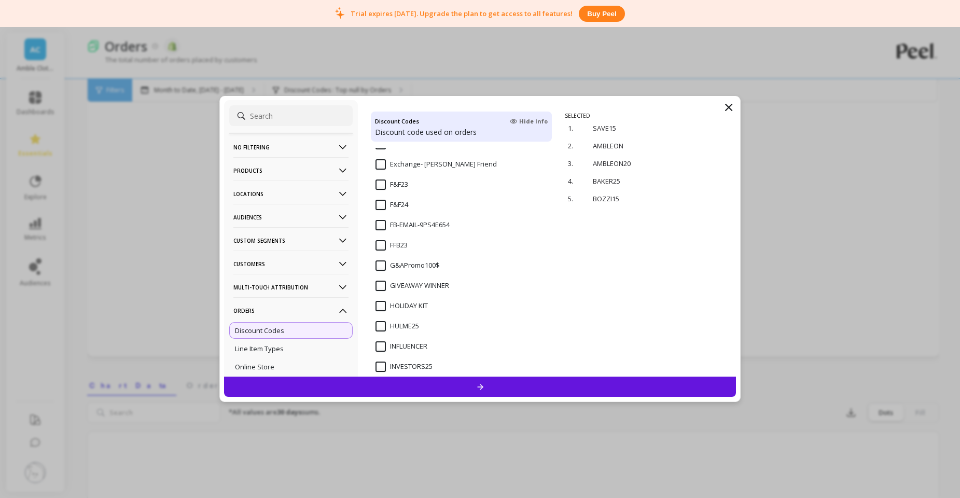
click at [381, 205] on input "F&F24" at bounding box center [392, 205] width 33 height 10
click at [382, 184] on input "F&F23" at bounding box center [392, 185] width 33 height 10
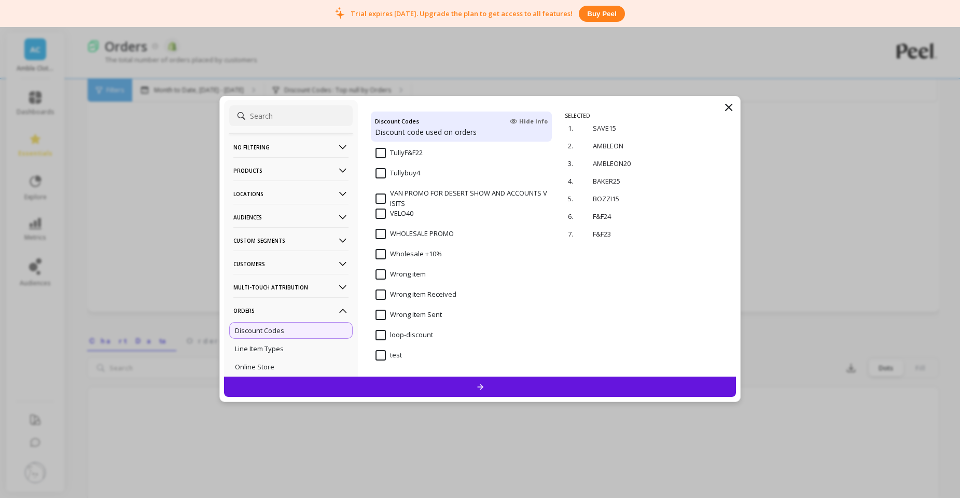
scroll to position [118, 0]
click at [506, 388] on div at bounding box center [480, 387] width 513 height 20
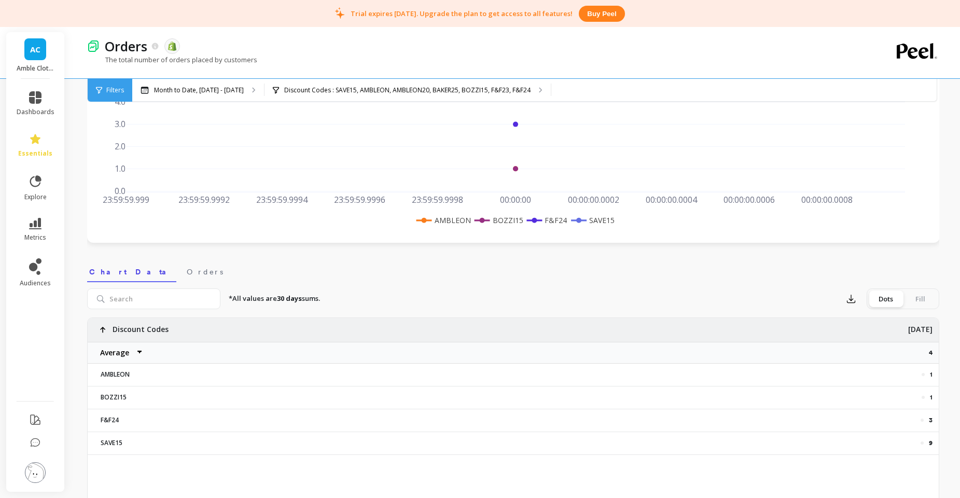
scroll to position [0, 0]
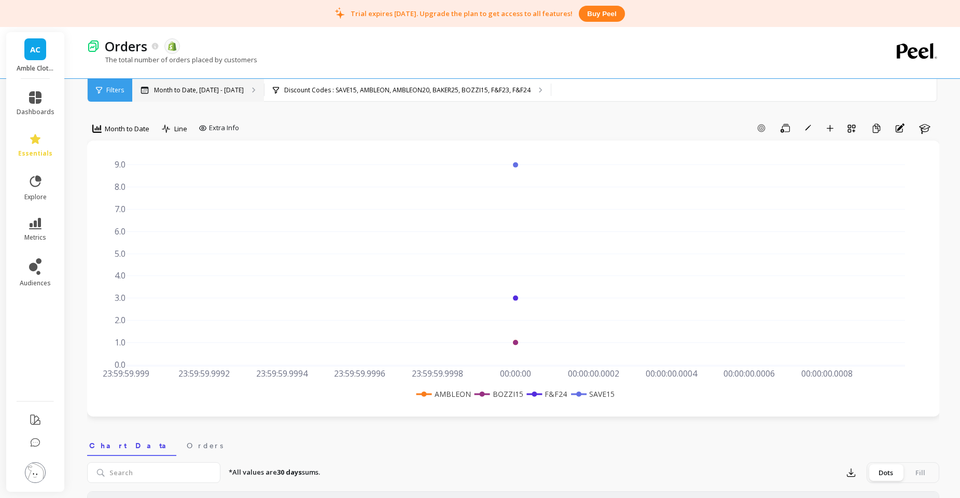
click at [221, 99] on div "Month to Date, [DATE] - [DATE]" at bounding box center [198, 90] width 132 height 23
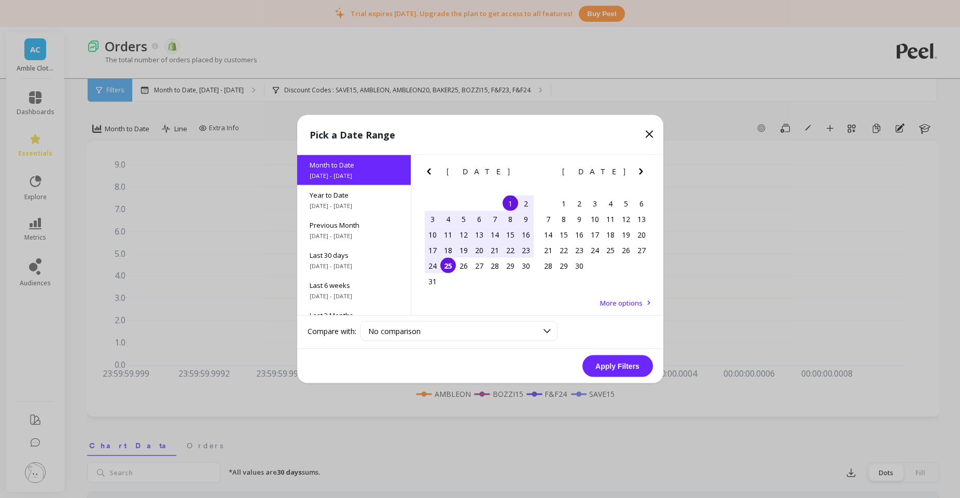
click at [352, 170] on div "Month to Date [DATE] - [DATE]" at bounding box center [354, 170] width 114 height 30
click at [629, 364] on button "Apply Filters" at bounding box center [618, 366] width 71 height 22
